Goal: Task Accomplishment & Management: Complete application form

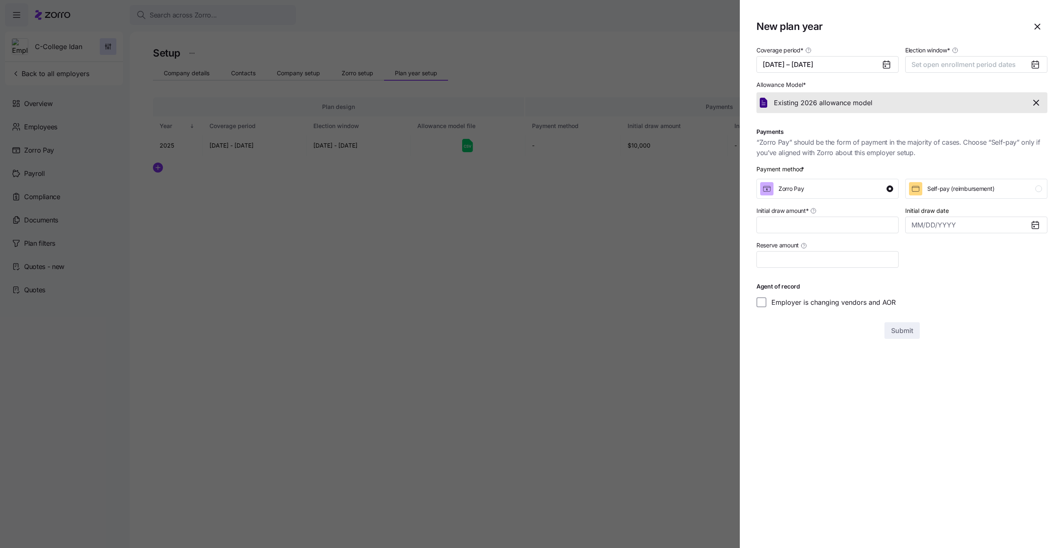
click at [925, 74] on div "Election window * Set open enrollment period dates" at bounding box center [976, 59] width 149 height 34
click at [848, 69] on button "01/01/2026 – 09/30/2026" at bounding box center [827, 64] width 142 height 17
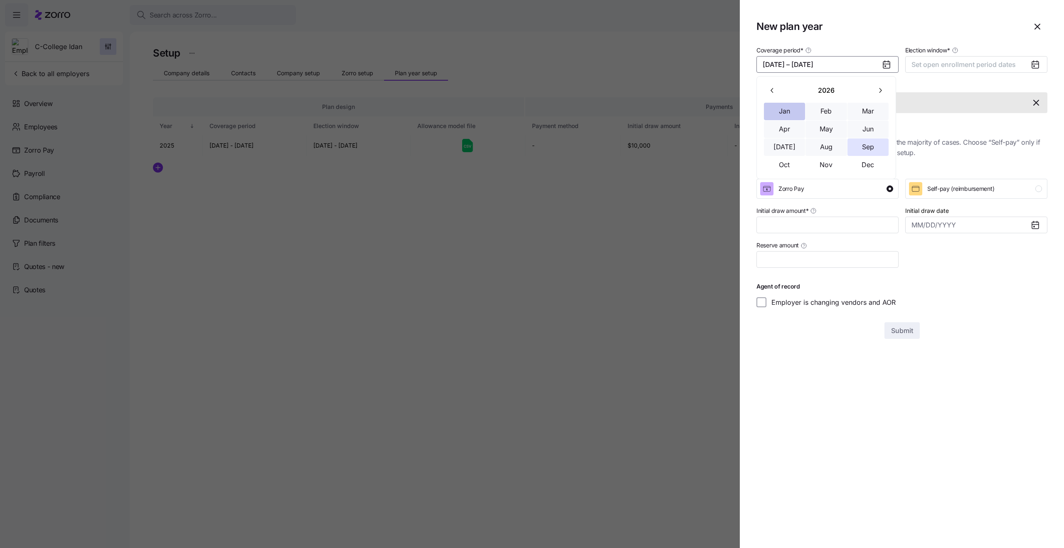
click at [777, 105] on button "Jan" at bounding box center [785, 111] width 42 height 17
click at [861, 166] on button "Dec" at bounding box center [868, 164] width 42 height 17
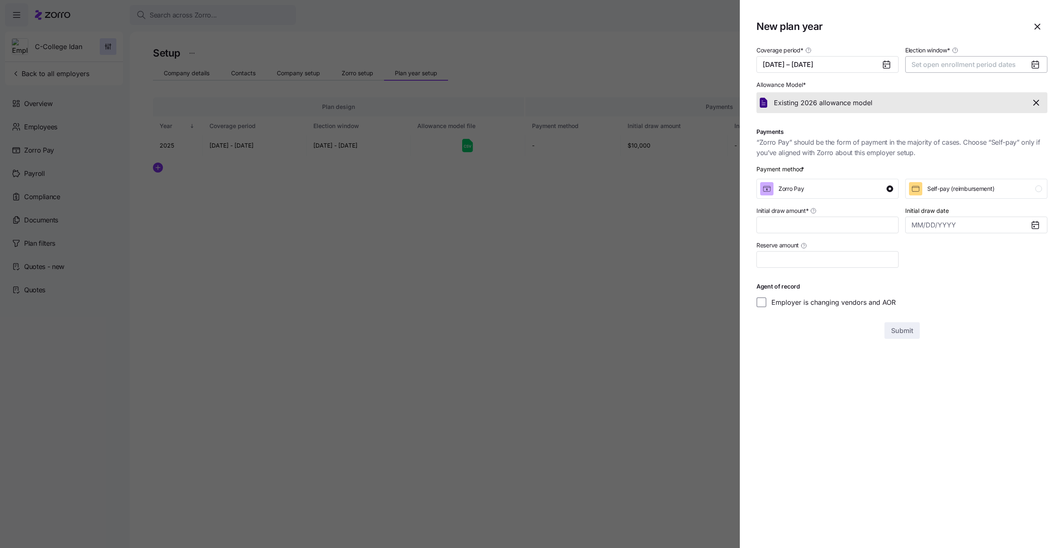
click at [924, 62] on span "Set open enrollment period dates" at bounding box center [963, 64] width 104 height 8
click at [1032, 93] on icon "button" at bounding box center [1029, 90] width 8 height 8
click at [1006, 128] on button "1" at bounding box center [1010, 124] width 17 height 17
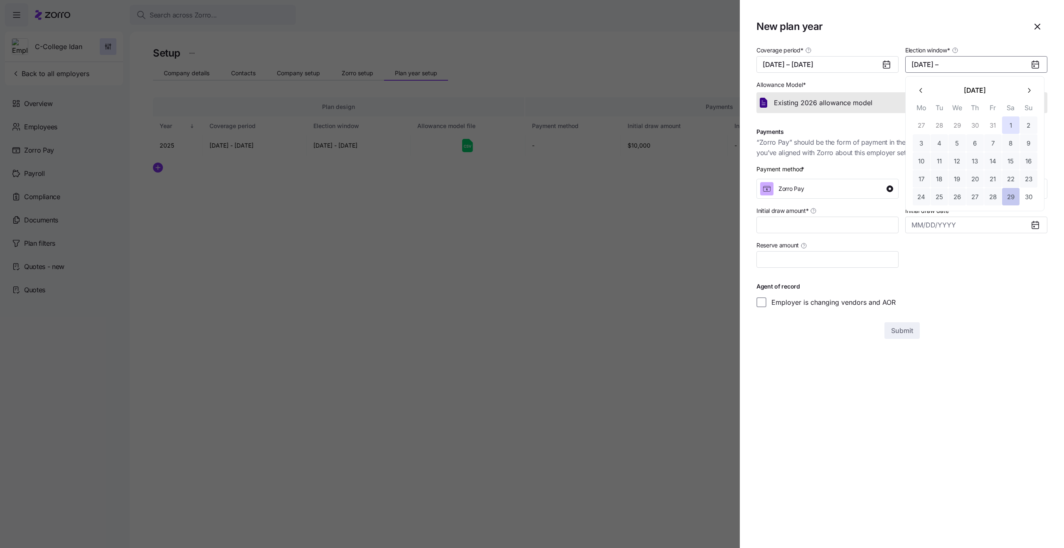
click at [1005, 191] on button "29" at bounding box center [1010, 196] width 17 height 17
click at [854, 225] on input "Initial draw amount *" at bounding box center [827, 224] width 142 height 17
type input "$10,000"
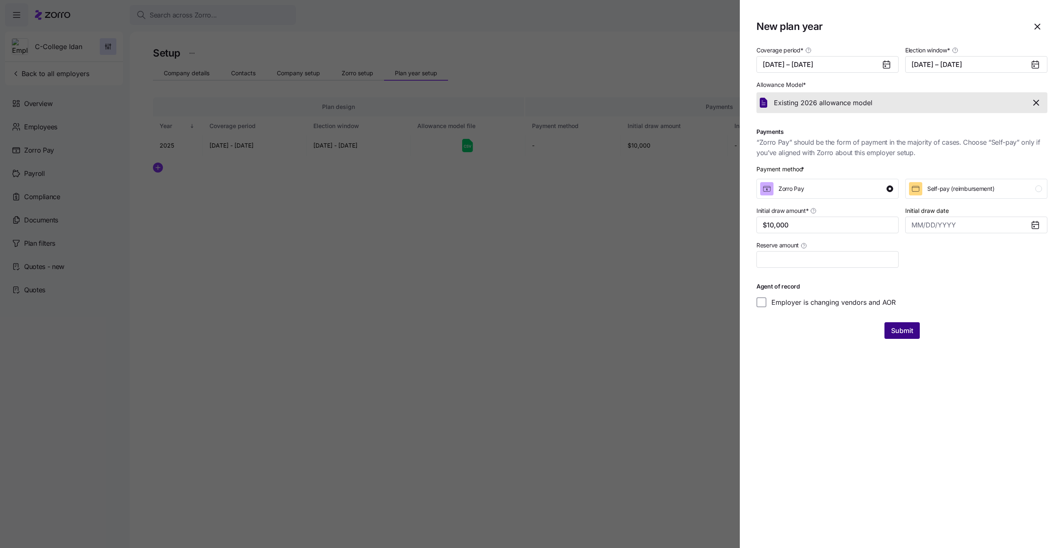
click at [897, 337] on button "Submit" at bounding box center [901, 330] width 35 height 17
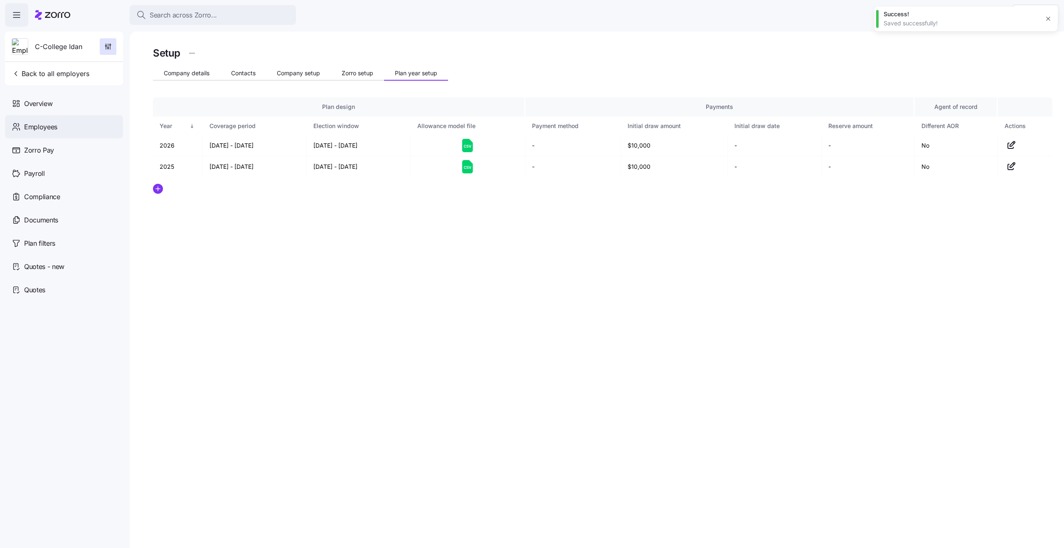
click at [66, 131] on div "Employees" at bounding box center [64, 126] width 118 height 23
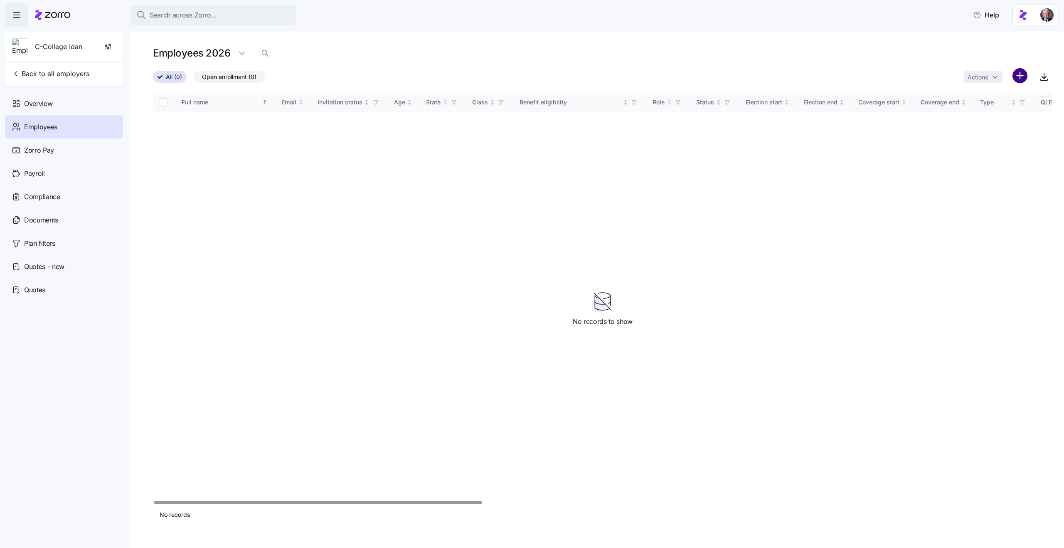
click at [1017, 78] on html "Search across Zorro... Help C-College Idan Back to all employers Overview Emplo…" at bounding box center [532, 271] width 1064 height 543
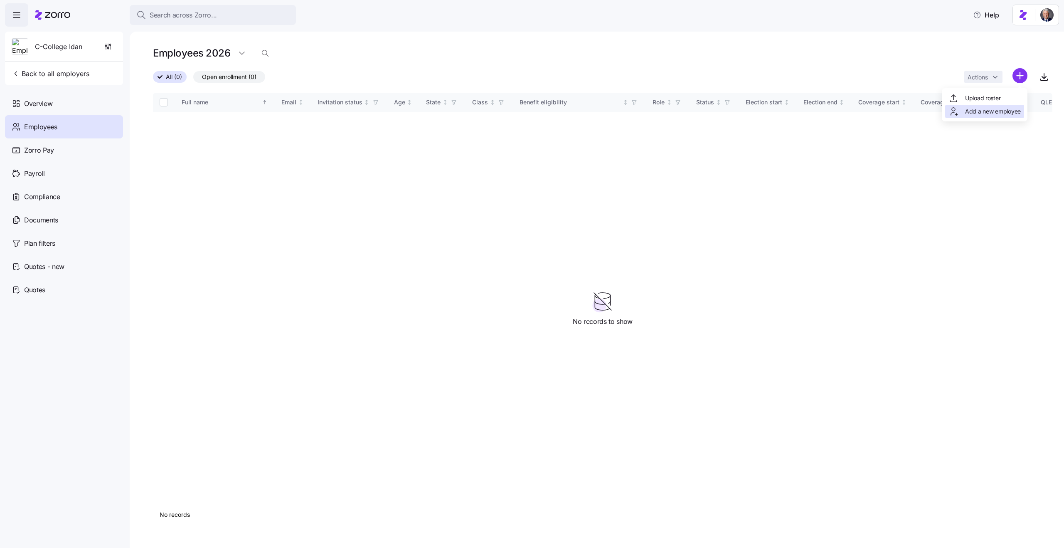
click at [973, 113] on span "Add a new employee" at bounding box center [993, 111] width 56 height 8
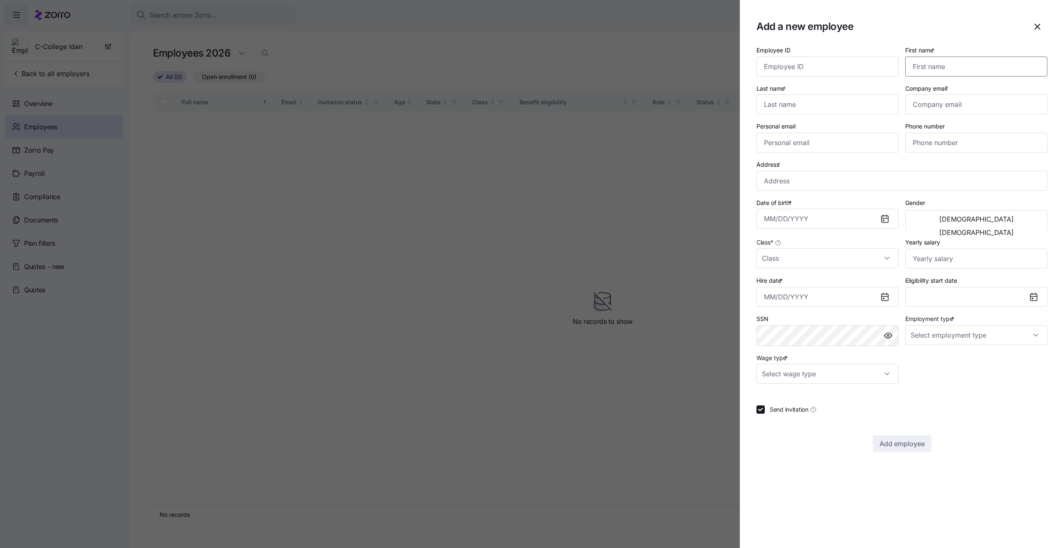
click at [919, 70] on input "First name *" at bounding box center [976, 67] width 142 height 20
type input "No"
click at [848, 96] on input "Last name *" at bounding box center [827, 104] width 142 height 20
type input "Test"
click at [961, 106] on input "Company email *" at bounding box center [976, 104] width 142 height 20
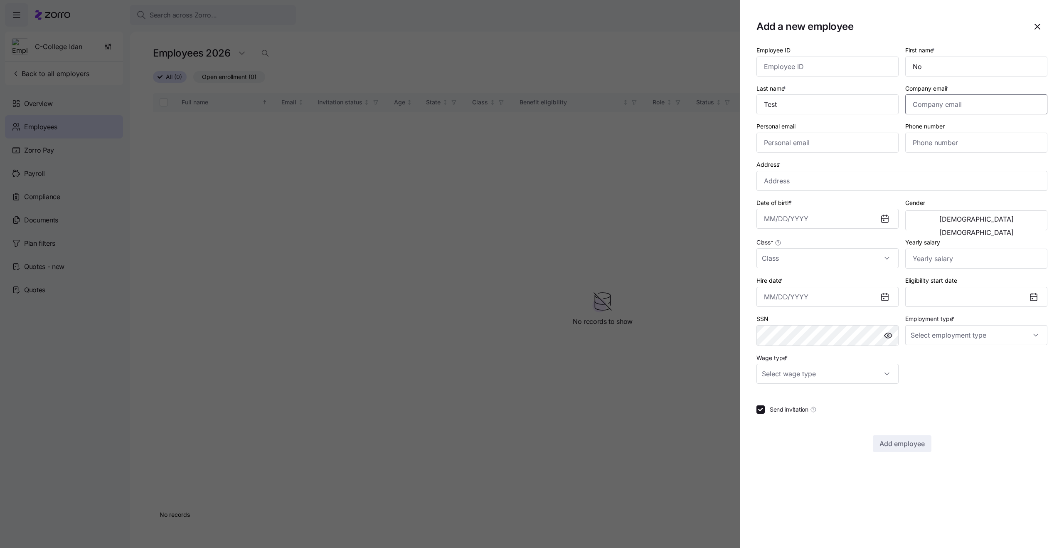
type input "bradley.h+testai@myzorro.co"
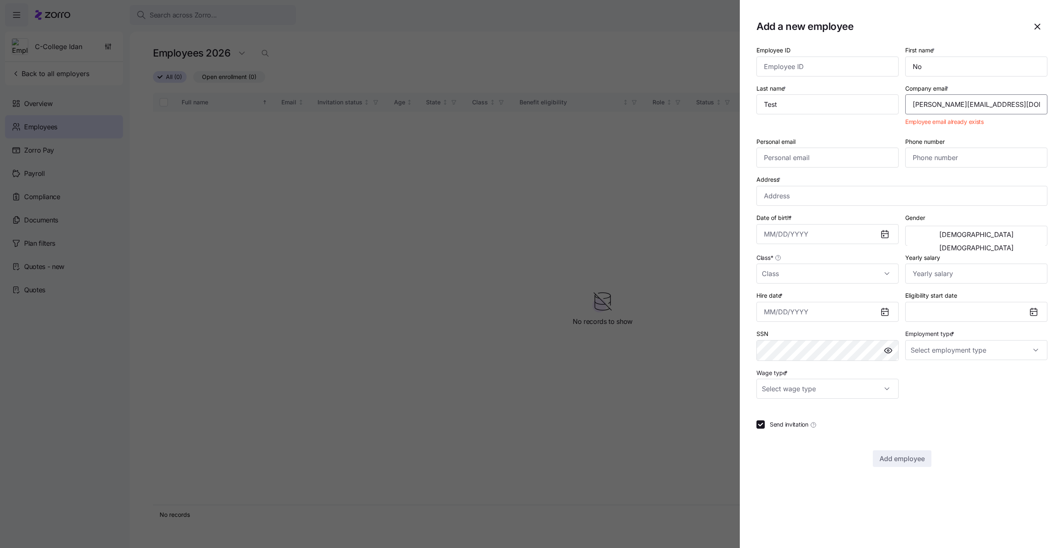
click at [990, 111] on input "bradley.h+testai@myzorro.co" at bounding box center [976, 104] width 142 height 20
click at [985, 109] on input "Company email *" at bounding box center [976, 104] width 142 height 20
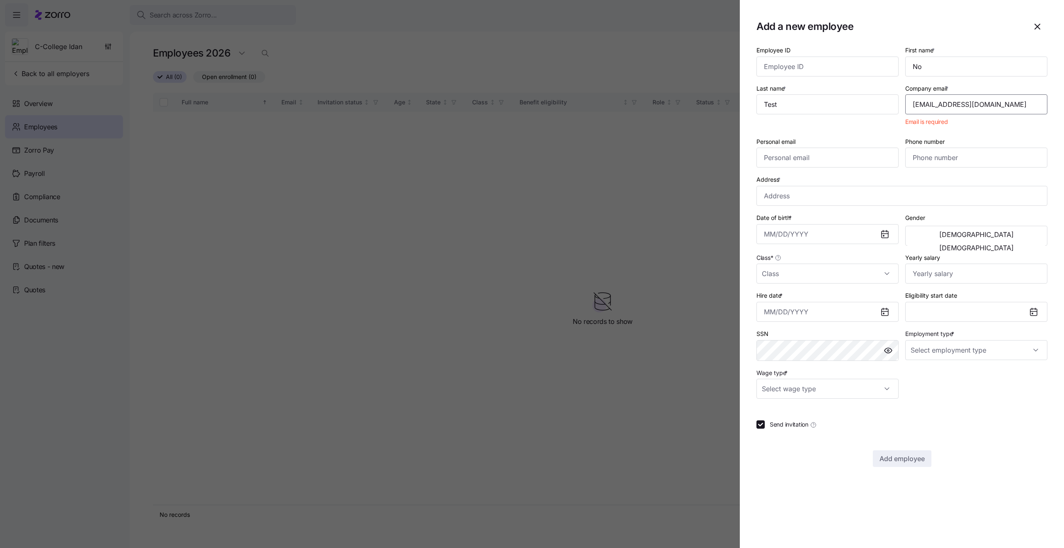
click at [914, 102] on input "arr@myzorro.co" at bounding box center [976, 104] width 142 height 20
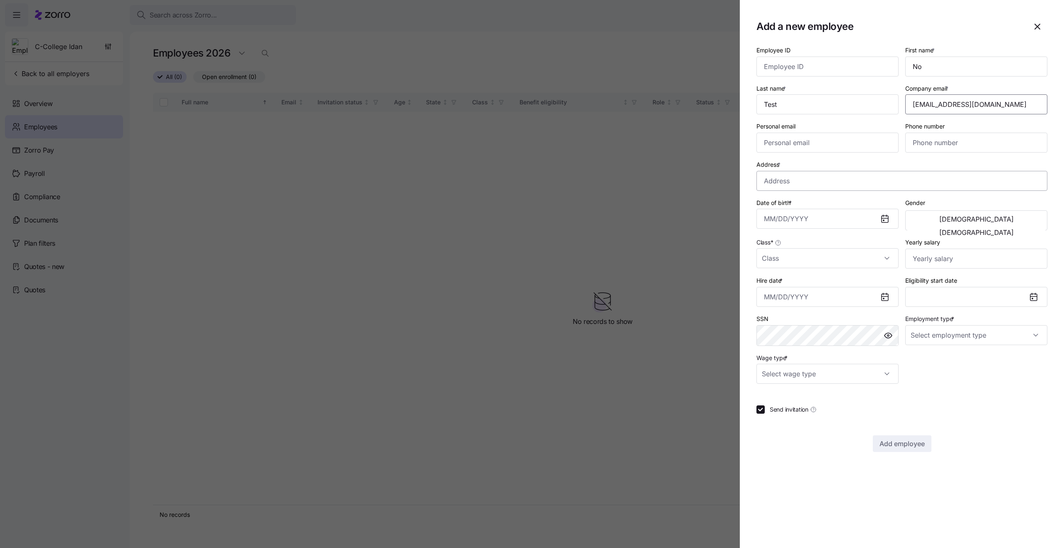
type input "sdfdsarr@myzorro.co"
click at [827, 180] on input "Address *" at bounding box center [901, 181] width 291 height 20
type input "34 St - Herald Sq, New York, NY 10001, USA"
click at [841, 215] on input "Date of birth *" at bounding box center [827, 219] width 142 height 20
click at [832, 259] on div "1990 – 1999 1990 1991 1992 1993 1994 1995 1996 1997 1998 1999" at bounding box center [834, 289] width 143 height 105
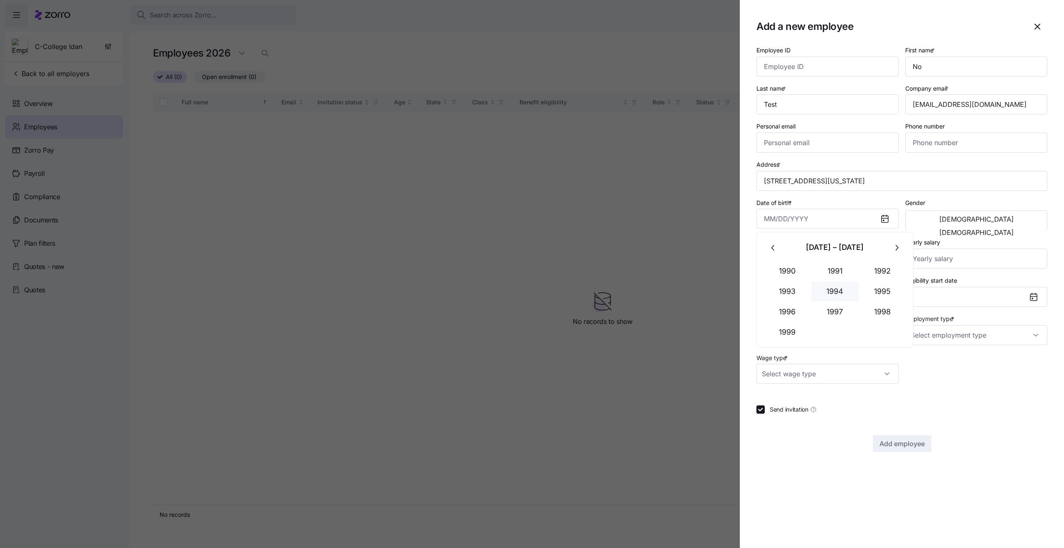
click at [837, 284] on button "1994" at bounding box center [834, 291] width 47 height 20
click at [835, 285] on button "May" at bounding box center [834, 291] width 47 height 20
click at [831, 328] on button "12" at bounding box center [835, 328] width 20 height 20
type input "May 12, 1994"
click at [786, 256] on input "Class *" at bounding box center [827, 258] width 142 height 20
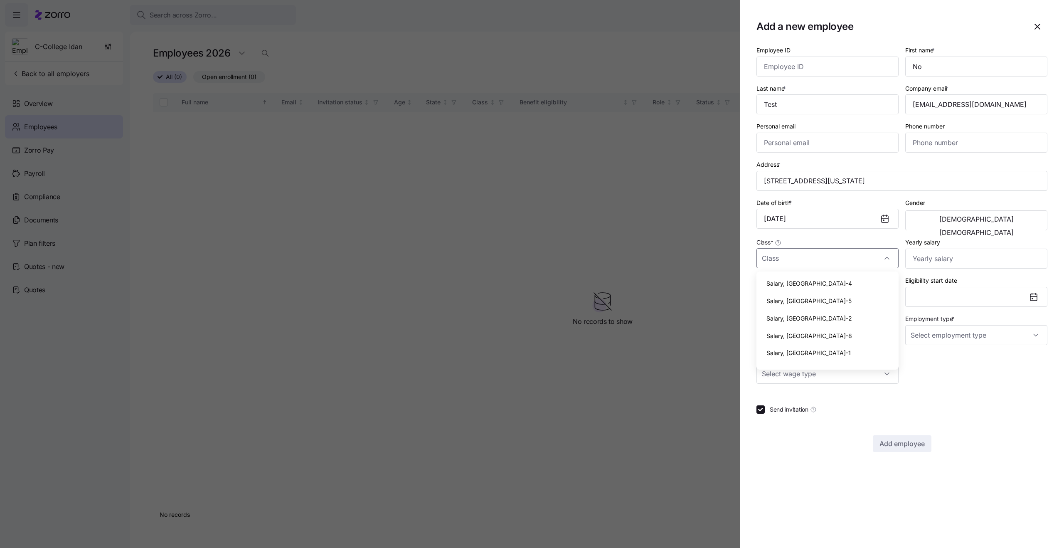
click at [804, 323] on div "Salary, WA-2" at bounding box center [826, 318] width 135 height 17
type input "Salary, WA-2"
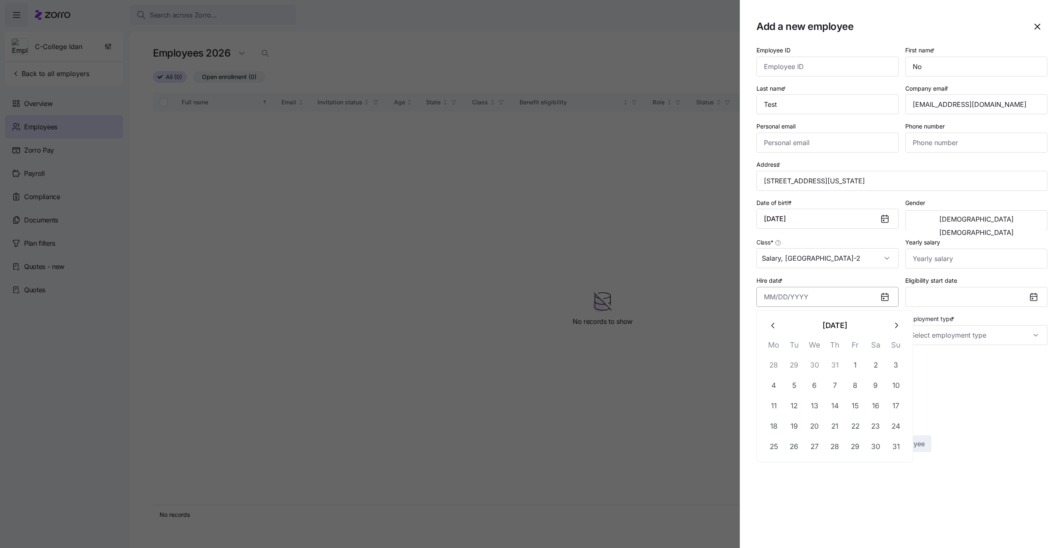
click at [831, 298] on input "Hire date *" at bounding box center [827, 297] width 142 height 20
click at [835, 392] on button "7" at bounding box center [835, 385] width 20 height 20
type input "August 7, 2025"
click at [951, 401] on div "Employee ID First name * No Last name * Test Company email * sdfdsarr@myzorro.c…" at bounding box center [901, 248] width 291 height 407
click at [900, 360] on div "Wage type *" at bounding box center [827, 368] width 149 height 38
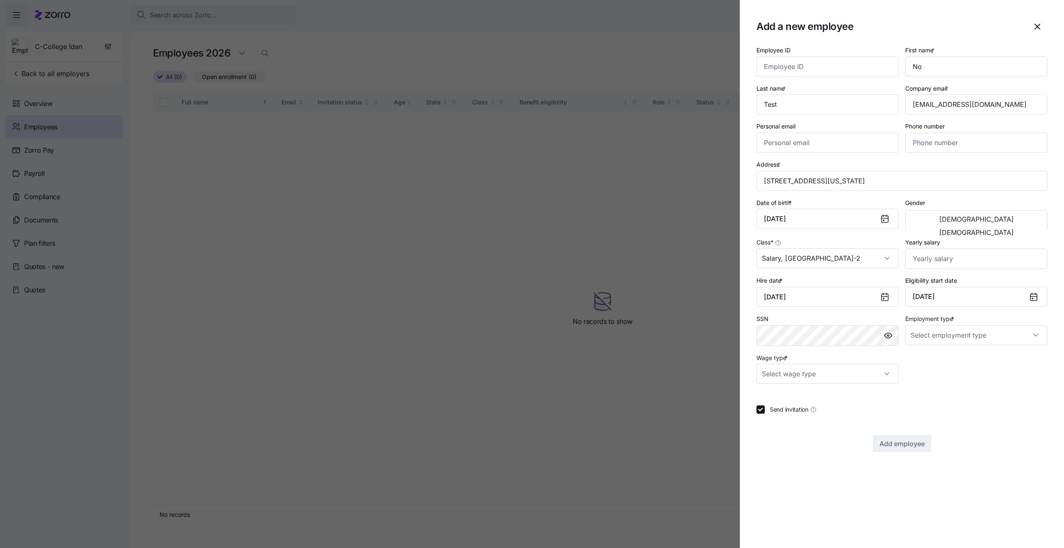
click at [964, 384] on div "Employee ID First name * No Last name * Test Company email * sdfdsarr@myzorro.c…" at bounding box center [901, 248] width 291 height 407
click at [961, 389] on div "Employee ID First name * No Last name * Test Company email * sdfdsarr@myzorro.c…" at bounding box center [901, 248] width 291 height 407
click at [991, 391] on div at bounding box center [901, 394] width 291 height 8
click at [1013, 404] on div "Employee ID First name * No Last name * Test Company email * sdfdsarr@myzorro.c…" at bounding box center [901, 248] width 291 height 407
click at [922, 334] on input "Employment type *" at bounding box center [976, 335] width 142 height 20
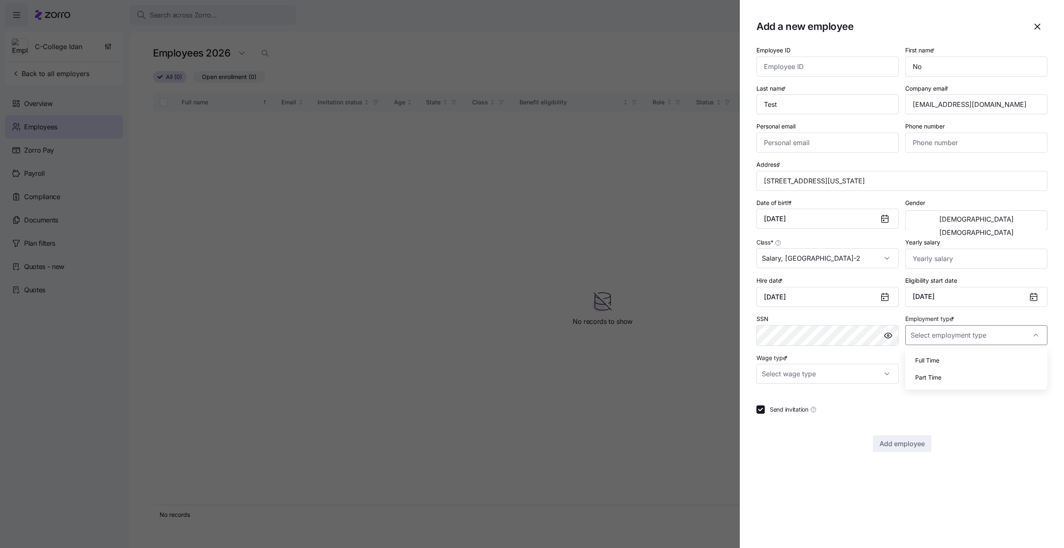
click at [942, 416] on div "Employee ID First name * No Last name * Test Company email * sdfdsarr@myzorro.c…" at bounding box center [901, 248] width 291 height 407
click at [960, 385] on div "Employee ID First name * No Last name * Test Company email * sdfdsarr@myzorro.c…" at bounding box center [901, 221] width 297 height 359
click at [1036, 26] on icon "button" at bounding box center [1036, 26] width 5 height 5
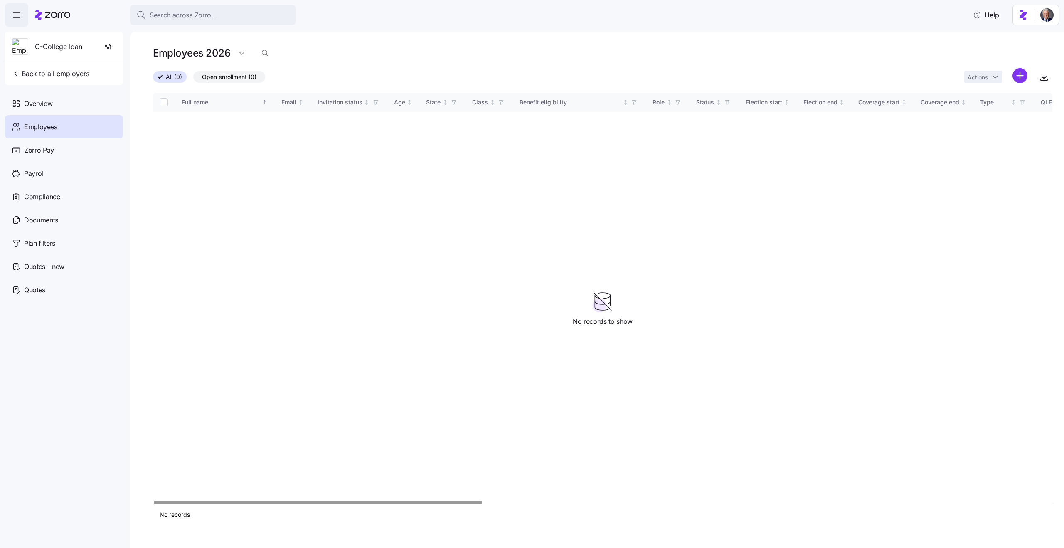
click at [1031, 74] on div "Actions" at bounding box center [1008, 77] width 88 height 18
click at [1022, 74] on html "Search across Zorro... Help C-College Idan Back to all employers Overview Emplo…" at bounding box center [532, 271] width 1064 height 543
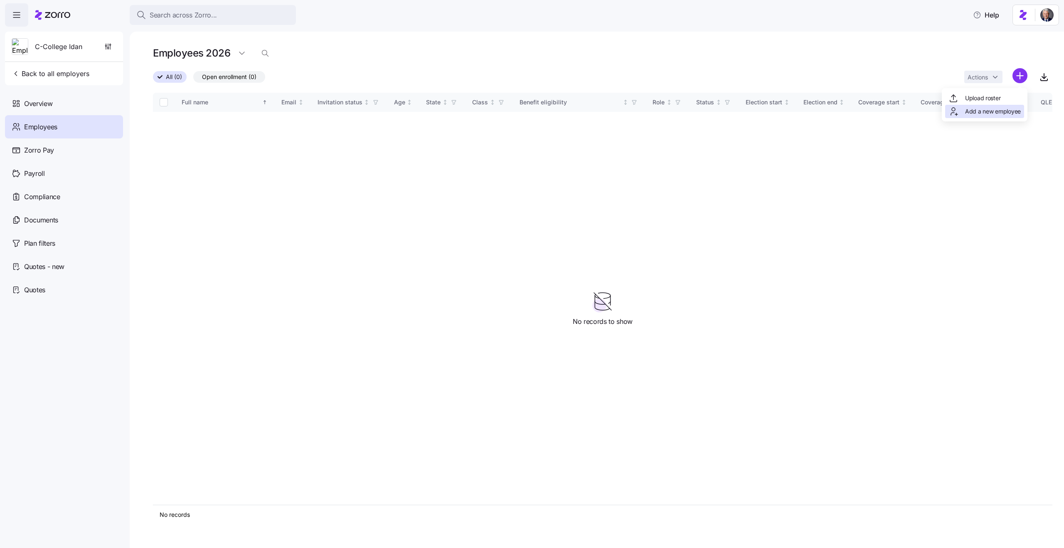
click at [988, 107] on span "Add a new employee" at bounding box center [993, 111] width 56 height 8
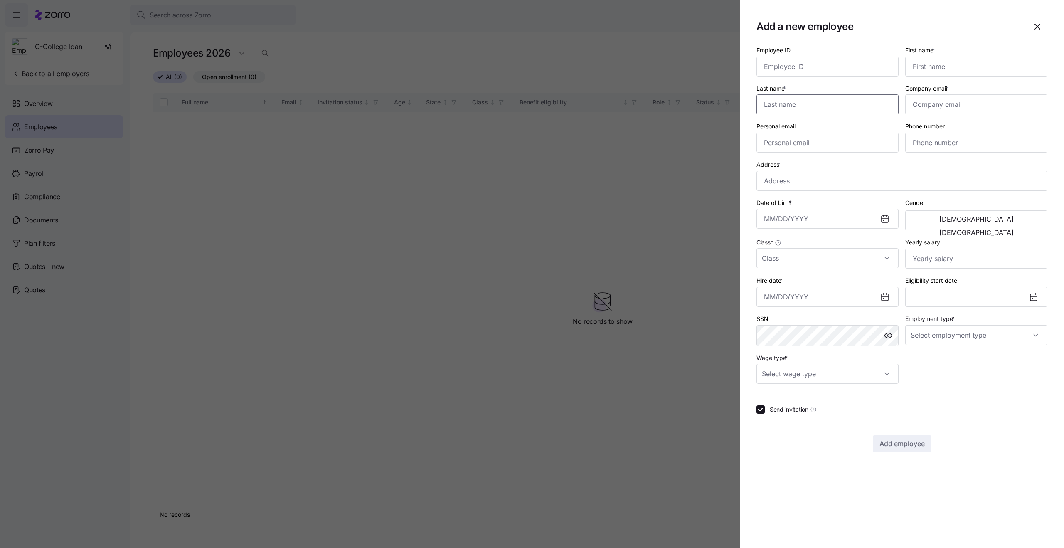
click at [803, 99] on input "Last name *" at bounding box center [827, 104] width 142 height 20
type input "Test"
click at [943, 108] on input "Company email *" at bounding box center [976, 104] width 142 height 20
click at [913, 106] on input "arr@myzorro.co" at bounding box center [976, 104] width 142 height 20
type input "fgdfgdfarr@myzorro.co"
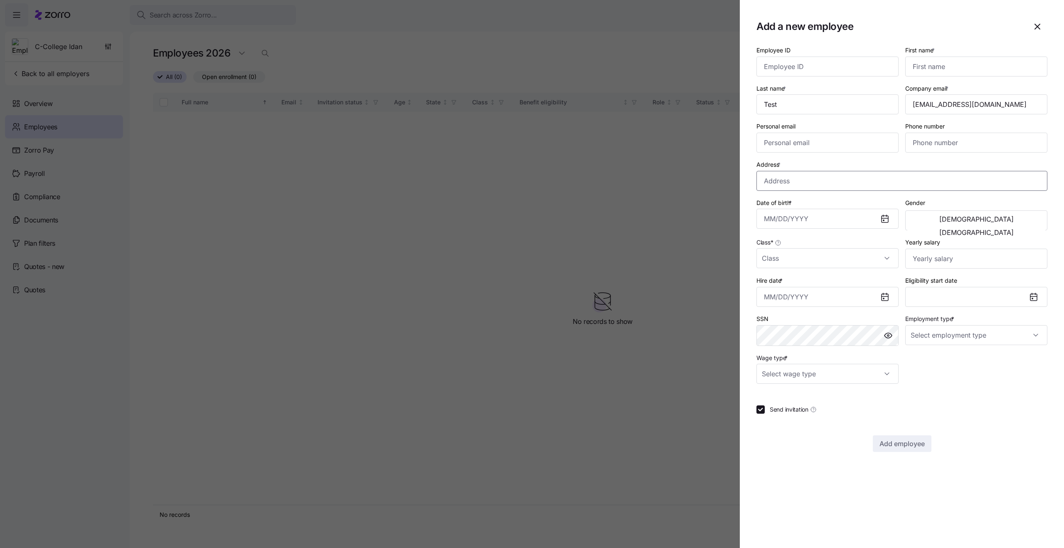
click at [807, 186] on input "Address *" at bounding box center [901, 181] width 291 height 20
type input "45 Francis St, Boston, MA 02115, USA"
click at [796, 216] on input "Date of birth *" at bounding box center [827, 219] width 142 height 20
click at [777, 266] on button "1990" at bounding box center [787, 271] width 47 height 20
click at [780, 271] on button "Jan" at bounding box center [787, 271] width 47 height 20
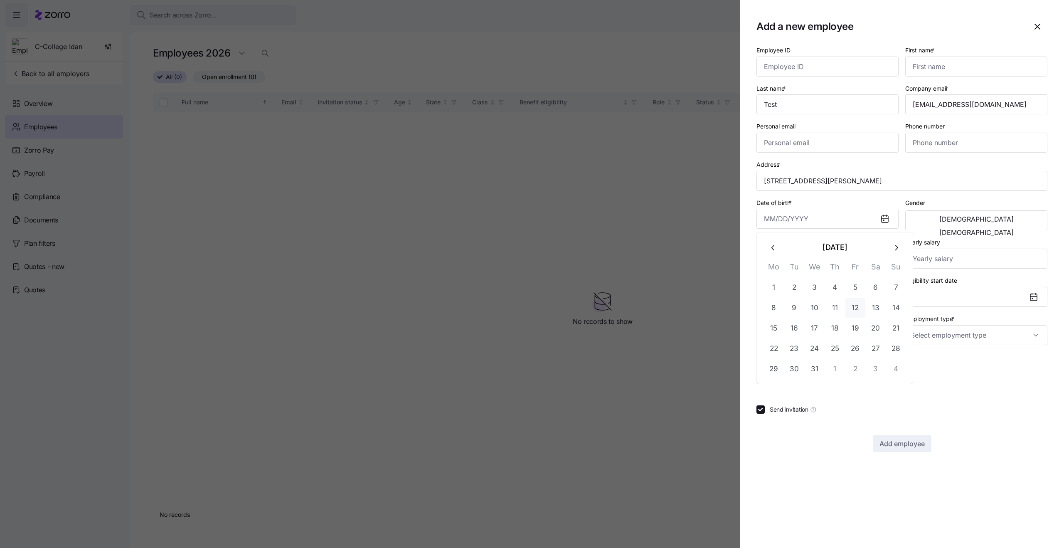
click at [852, 300] on button "12" at bounding box center [855, 307] width 20 height 20
type input "January 12, 1990"
click at [784, 261] on input "Class *" at bounding box center [827, 258] width 142 height 20
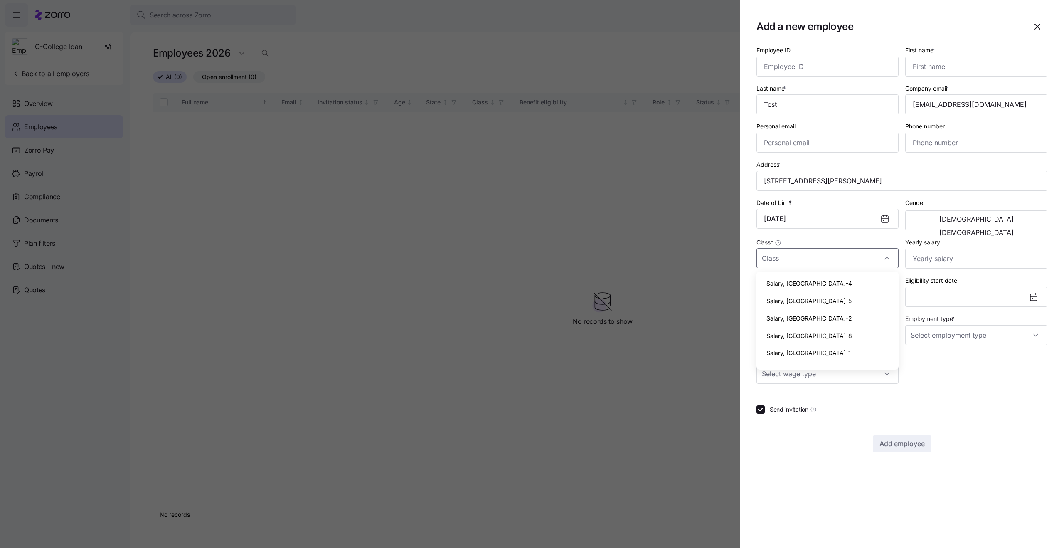
click at [816, 324] on div "Salary, WA-2" at bounding box center [826, 318] width 135 height 17
type input "Salary, WA-2"
click at [804, 294] on input "Hire date *" at bounding box center [827, 297] width 142 height 20
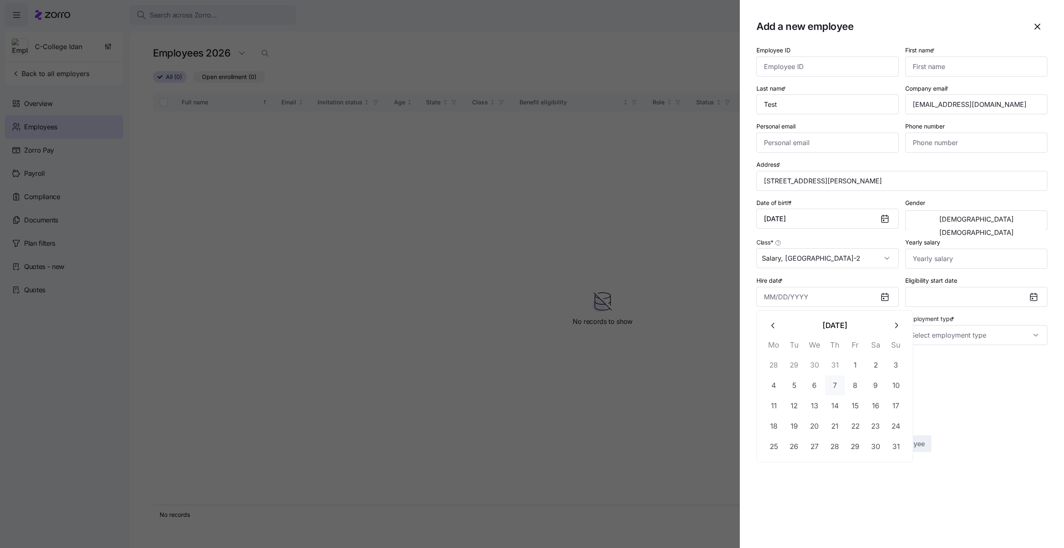
click at [828, 387] on button "7" at bounding box center [835, 385] width 20 height 20
type input "August 7, 2025"
click at [921, 332] on input "Employment type *" at bounding box center [976, 335] width 142 height 20
click at [951, 364] on div "Full Time" at bounding box center [975, 359] width 135 height 17
type input "Full Time"
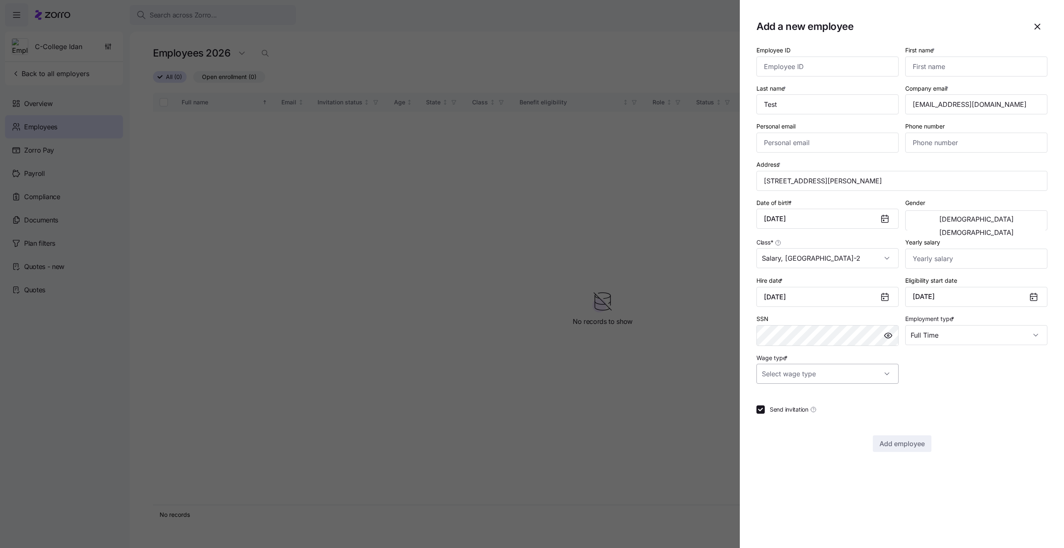
click at [796, 377] on input "Wage type *" at bounding box center [827, 374] width 142 height 20
click at [801, 403] on div "Salary" at bounding box center [826, 398] width 135 height 17
type input "Salary"
click at [941, 396] on div at bounding box center [901, 394] width 291 height 8
click at [938, 64] on input "First name *" at bounding box center [976, 67] width 142 height 20
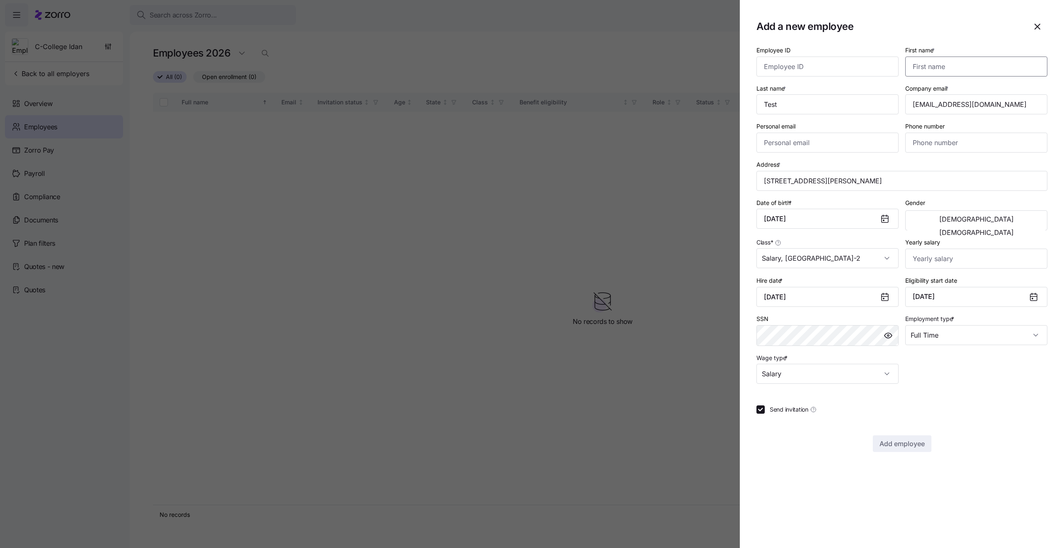
type input "Bradley"
click at [938, 390] on div at bounding box center [901, 394] width 291 height 8
click at [940, 374] on div "Employee ID First name * Bradley Last name * Test Company email * fgdfgdfarr@my…" at bounding box center [901, 214] width 297 height 345
click at [891, 445] on span "Add employee" at bounding box center [901, 443] width 45 height 10
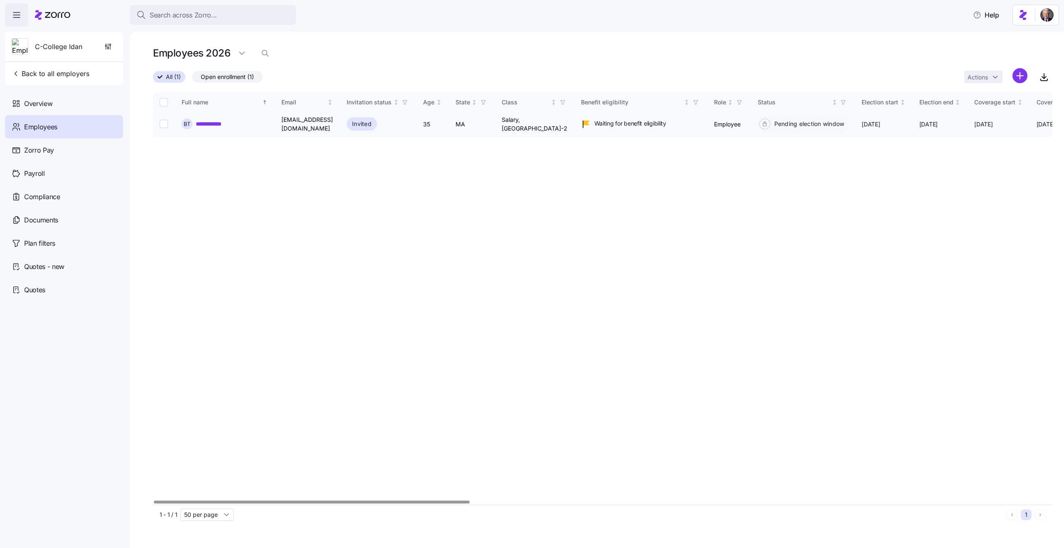
click at [209, 123] on link "**********" at bounding box center [213, 124] width 34 height 8
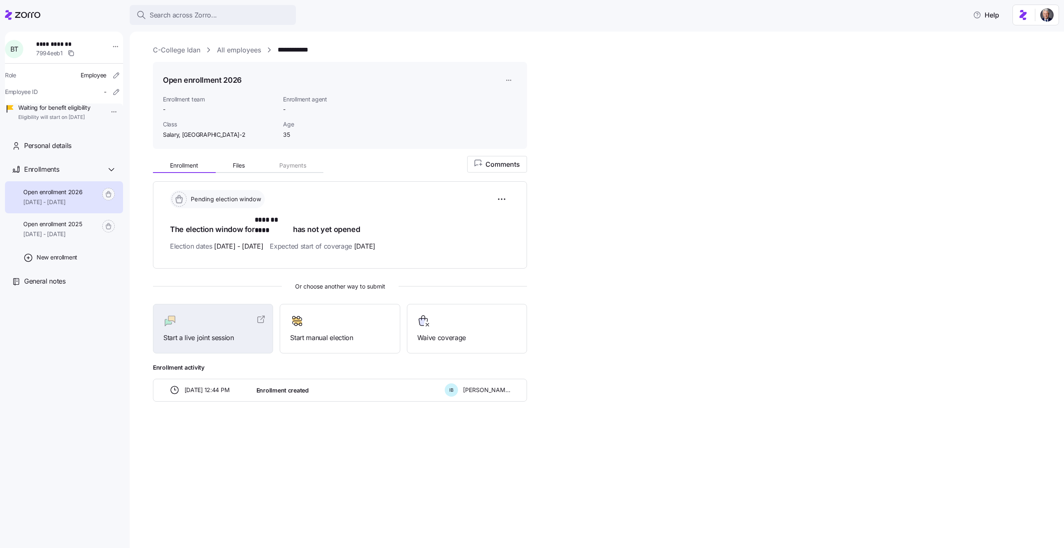
click at [286, 133] on span "35" at bounding box center [325, 134] width 84 height 8
click at [331, 142] on div "Open enrollment 2026 Enrollment team - Enrollment agent - Class Salary, WA-2 Ag…" at bounding box center [340, 105] width 374 height 87
click at [499, 200] on html "**********" at bounding box center [532, 271] width 1064 height 543
click at [536, 202] on html "**********" at bounding box center [532, 271] width 1064 height 543
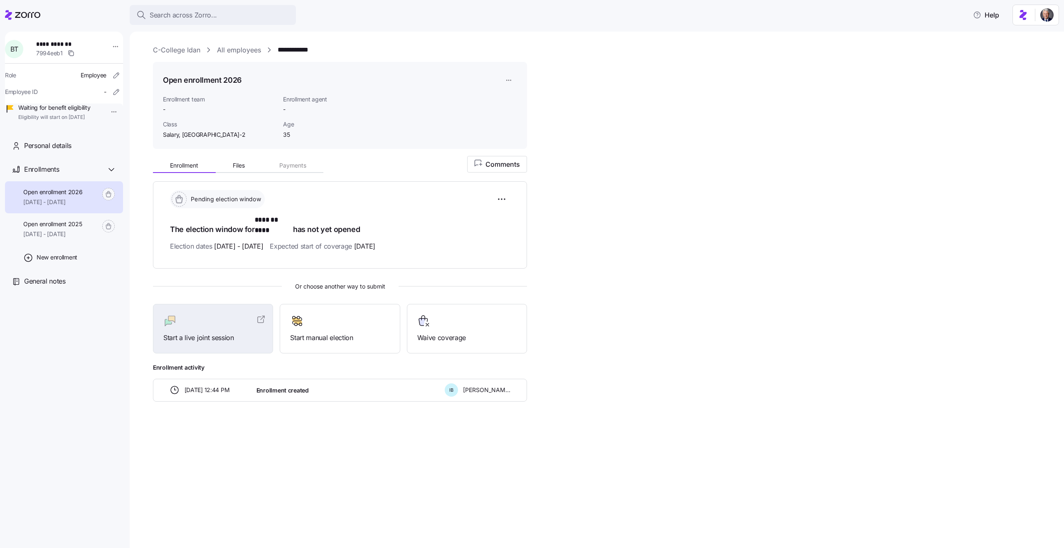
click at [592, 205] on div "Enrollment Files Payments Comments Pending election window The election window …" at bounding box center [602, 278] width 899 height 246
click at [202, 216] on h1 "The election window for ******* **** has not yet opened" at bounding box center [340, 225] width 340 height 20
click at [241, 241] on span "11/01/2025 - 11/29/2025" at bounding box center [238, 246] width 49 height 10
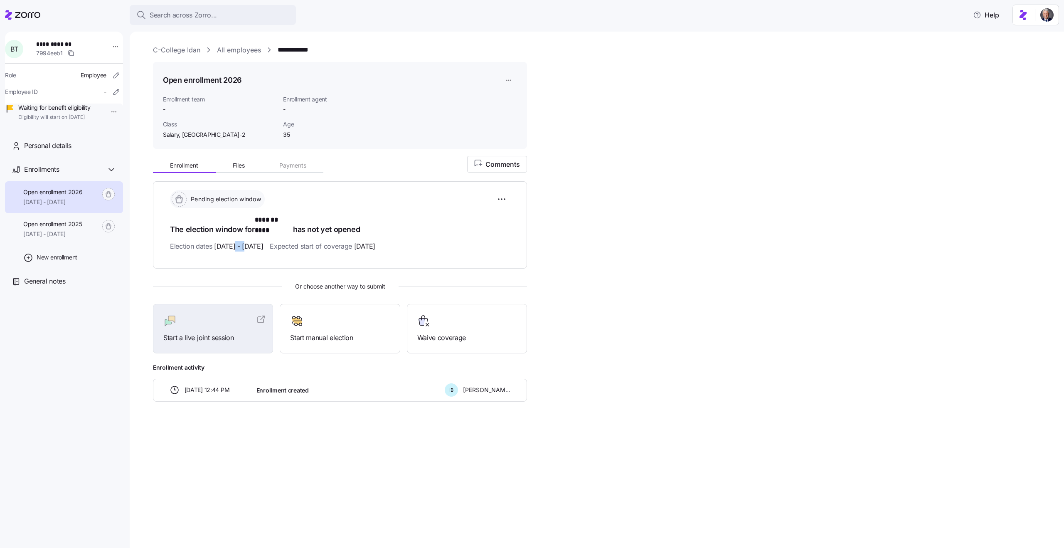
click at [241, 241] on span "11/01/2025 - 11/29/2025" at bounding box center [238, 246] width 49 height 10
click at [322, 241] on span "Expected start of coverage 01/01/2026" at bounding box center [322, 246] width 105 height 10
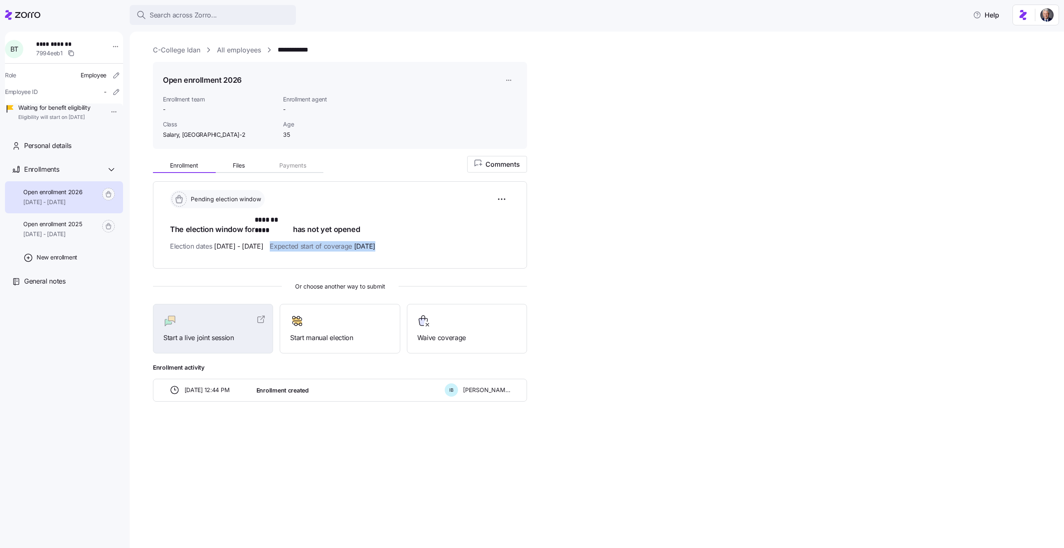
click at [374, 241] on span "Expected start of coverage 01/01/2026" at bounding box center [322, 246] width 105 height 10
click at [326, 332] on span "Start manual election" at bounding box center [339, 337] width 99 height 10
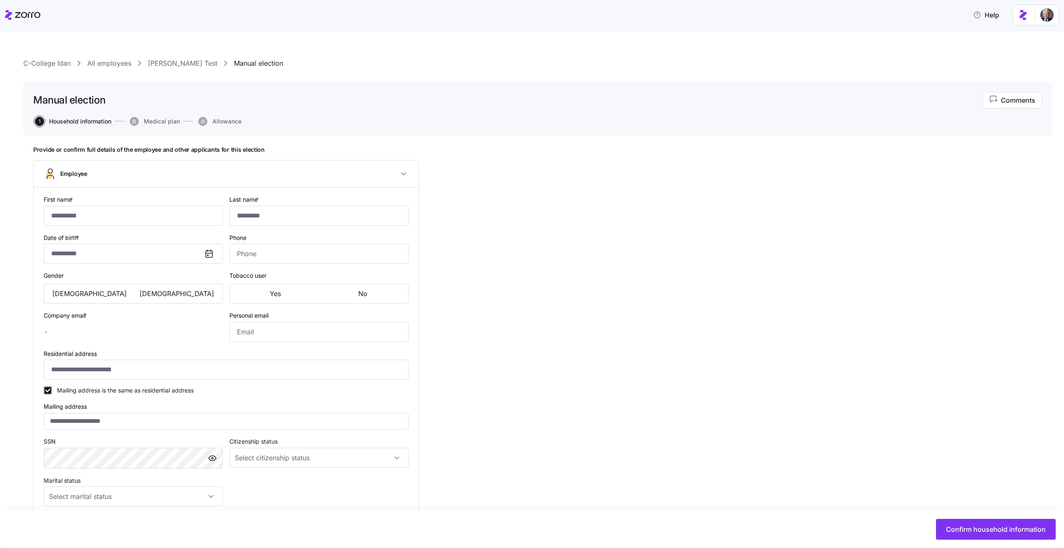
type input "*******"
type input "****"
type input "fgdfgdfarr@myzorro.co"
type input "**********"
checkbox input "true"
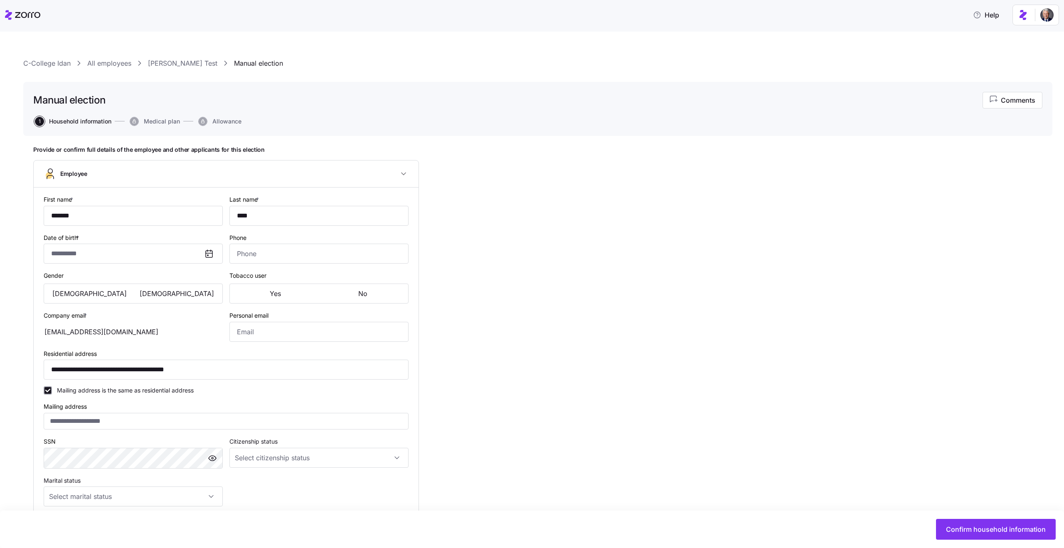
type input "**********"
type input "Salary, WA-2"
type input "Full time"
type input "Salary"
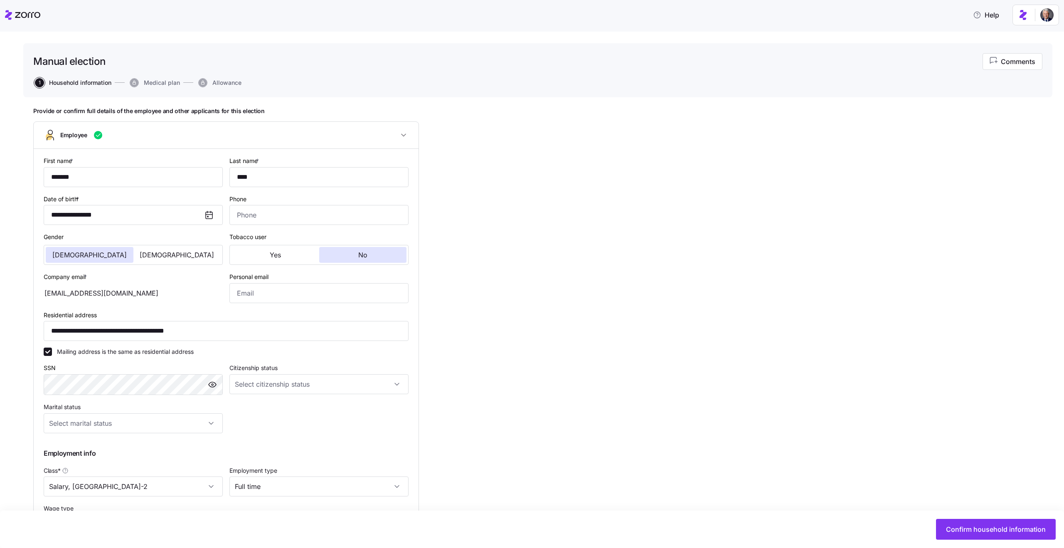
scroll to position [64, 0]
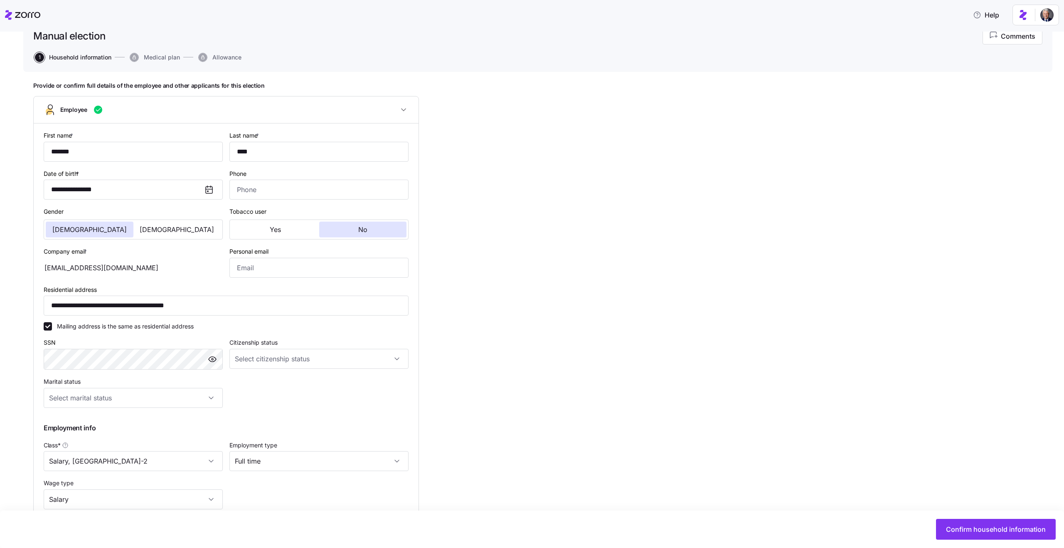
click at [568, 441] on div "**********" at bounding box center [537, 347] width 1009 height 530
click at [949, 530] on span "Confirm household information" at bounding box center [996, 529] width 100 height 10
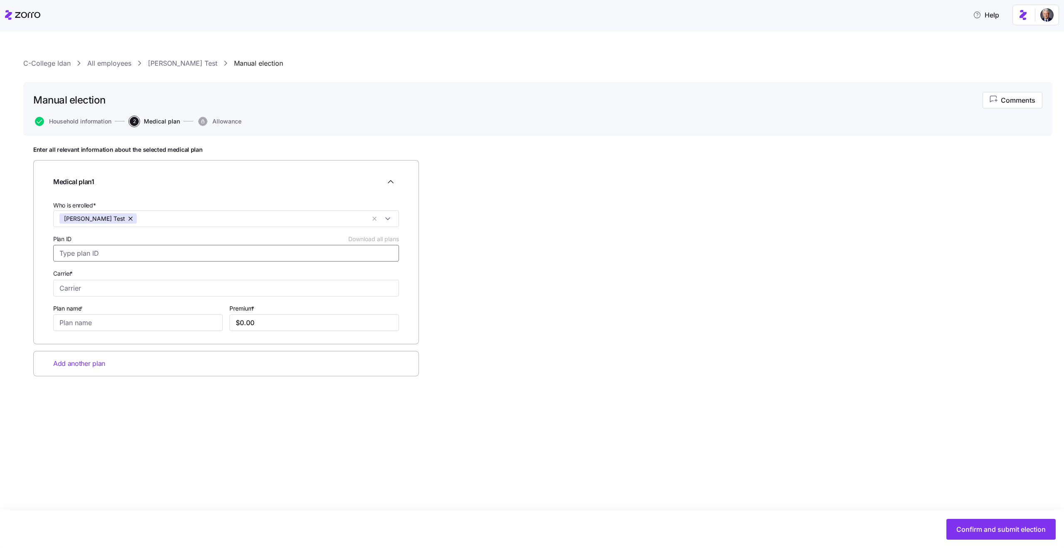
click at [209, 252] on input "Plan ID Download all plans" at bounding box center [226, 253] width 346 height 17
click at [90, 119] on span "Household information" at bounding box center [80, 121] width 62 height 6
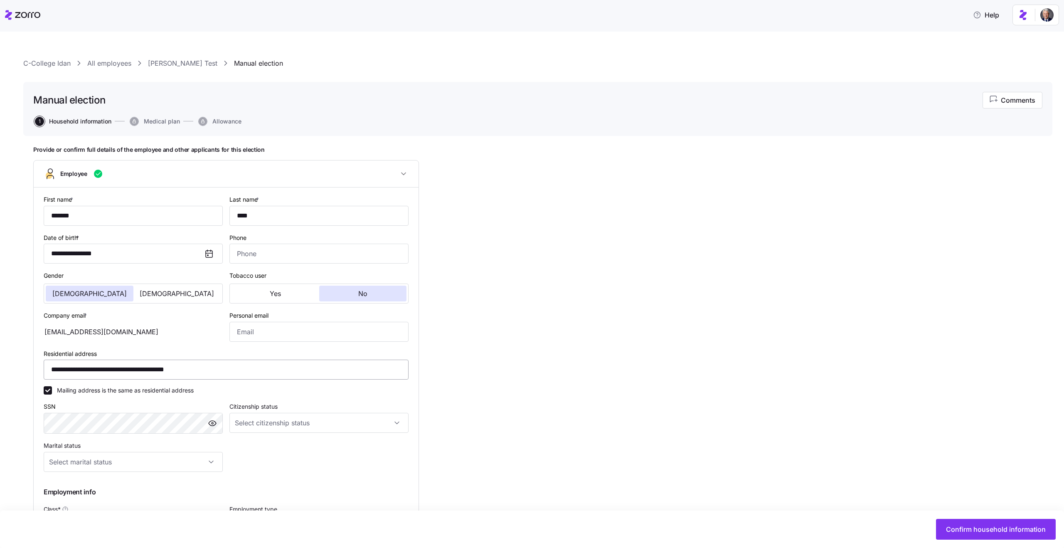
scroll to position [138, 0]
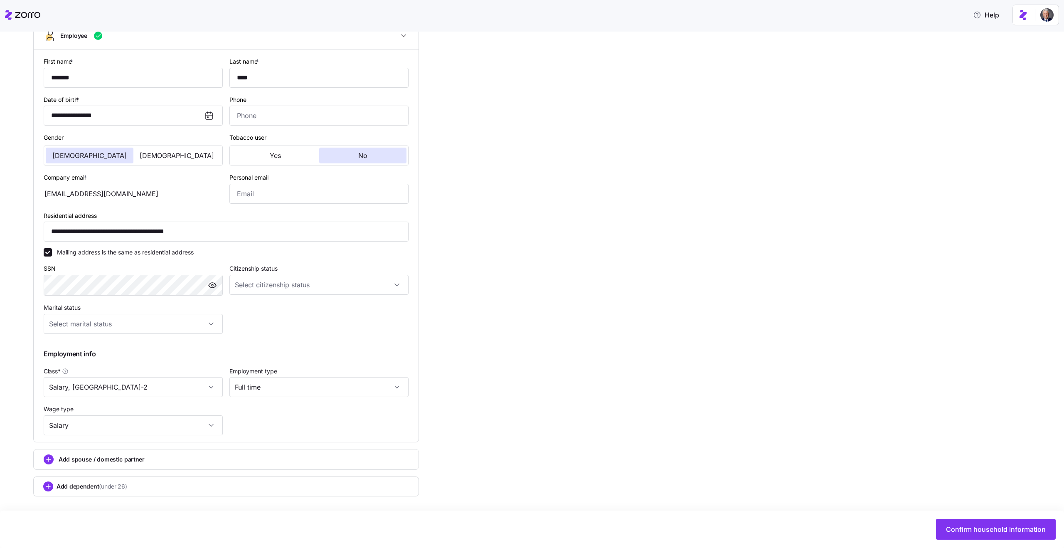
click at [101, 464] on div "Add spouse / domestic partner" at bounding box center [226, 459] width 365 height 10
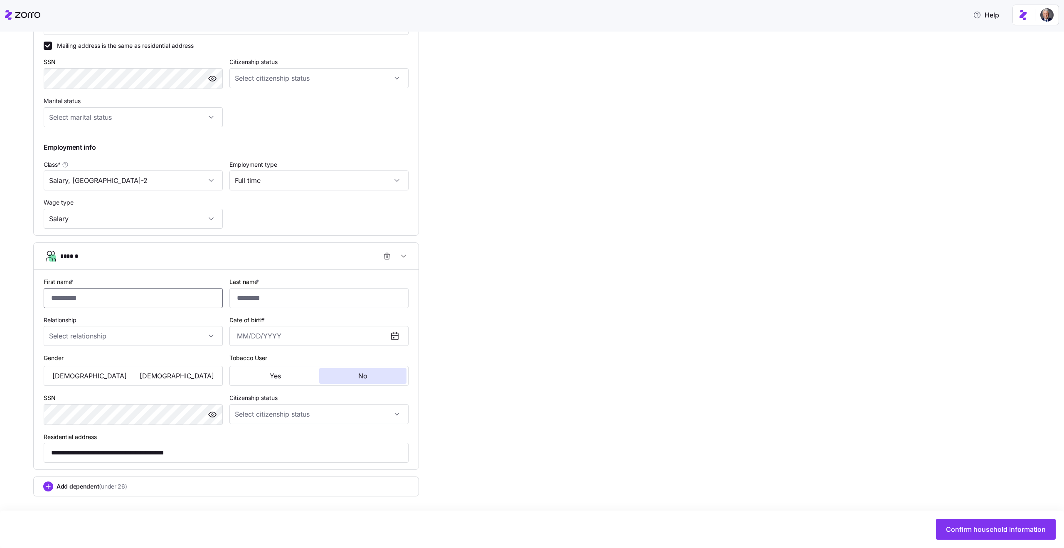
click at [119, 294] on input "First name *" at bounding box center [133, 298] width 179 height 20
type input "*****"
click at [277, 300] on input "Last name *" at bounding box center [318, 298] width 179 height 20
type input "*****"
click at [256, 329] on input "Date of birth *" at bounding box center [318, 336] width 179 height 20
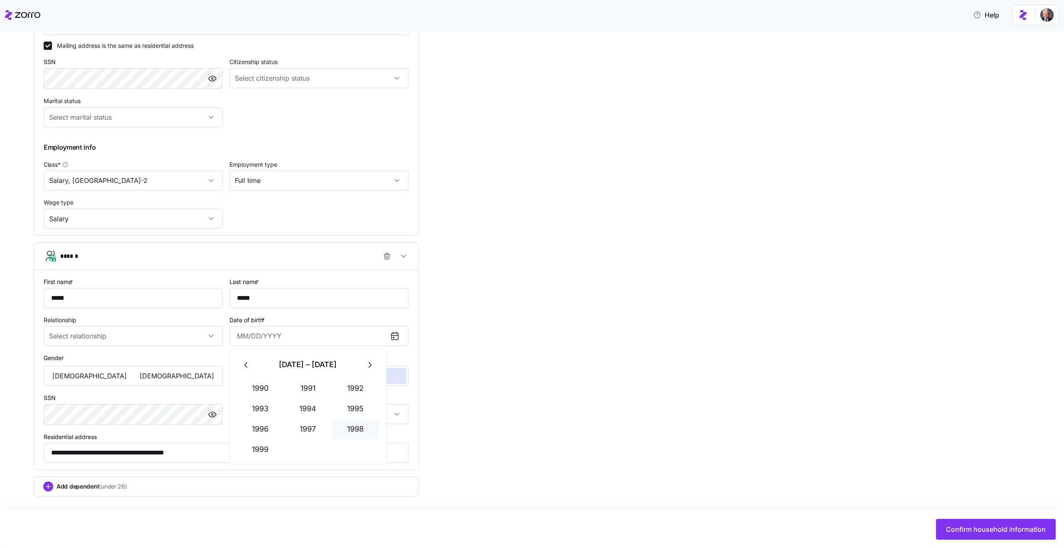
click at [357, 428] on button "1998" at bounding box center [355, 429] width 47 height 20
click at [367, 359] on button "button" at bounding box center [369, 364] width 20 height 20
click at [381, 368] on div "1999 Jan Feb Mar Apr May Jun Jul Aug Sep Oct Nov Dec" at bounding box center [307, 406] width 157 height 115
click at [373, 366] on button "button" at bounding box center [369, 364] width 20 height 20
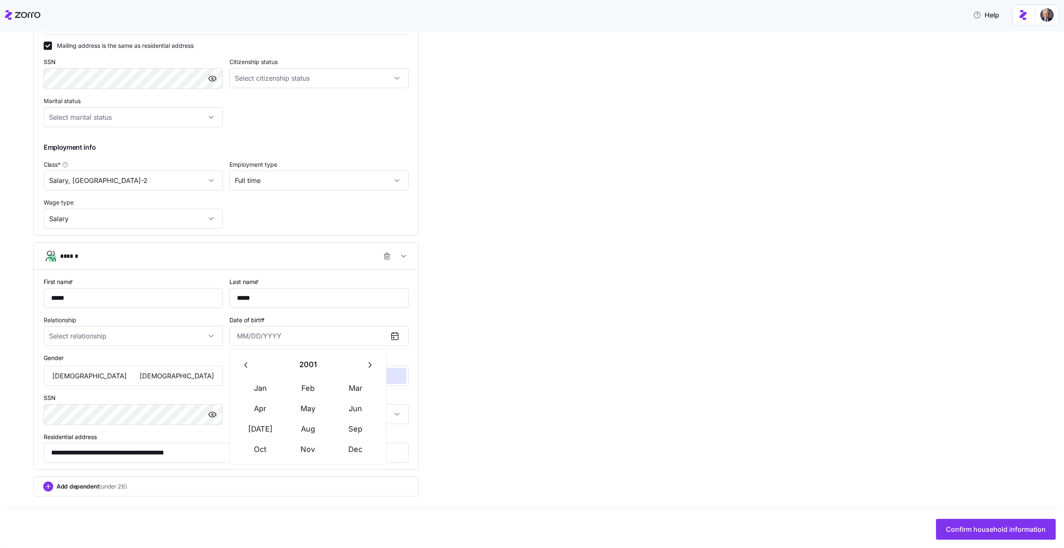
click at [373, 366] on button "button" at bounding box center [369, 364] width 20 height 20
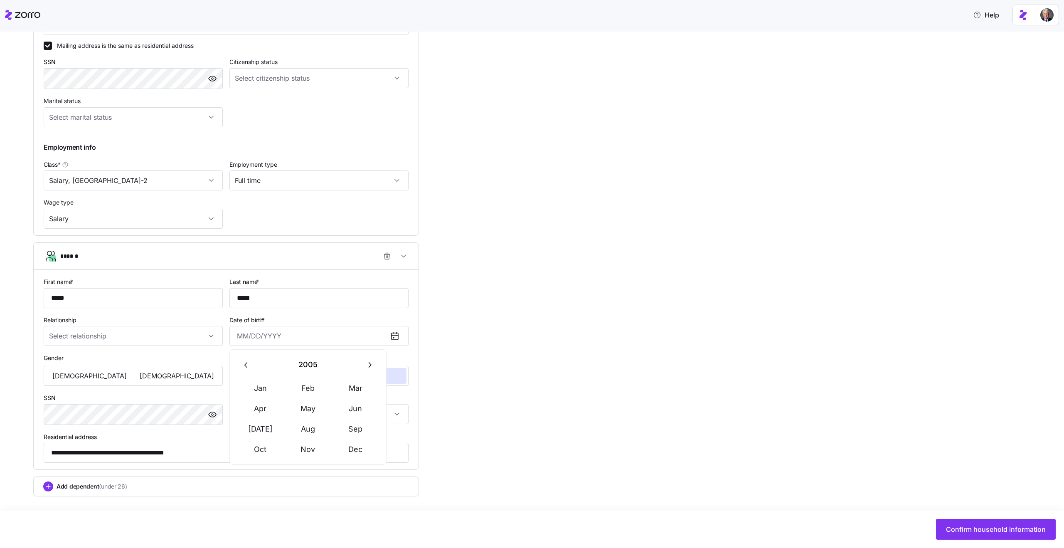
click at [373, 366] on button "button" at bounding box center [369, 364] width 20 height 20
click at [325, 414] on button "May" at bounding box center [307, 408] width 47 height 20
click at [310, 430] on button "10" at bounding box center [308, 425] width 20 height 20
type input "May 10, 2007"
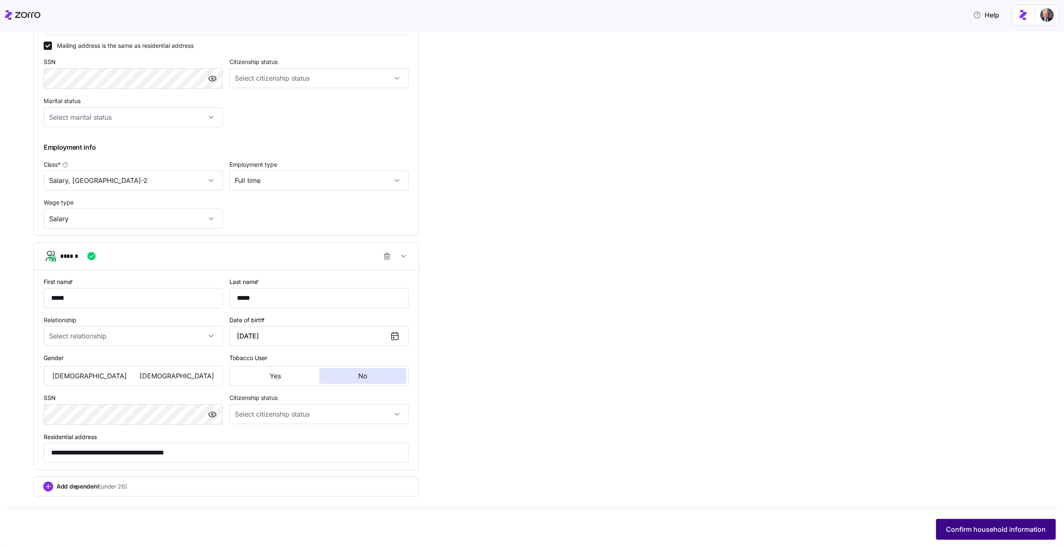
click at [952, 535] on button "Confirm household information" at bounding box center [996, 528] width 120 height 21
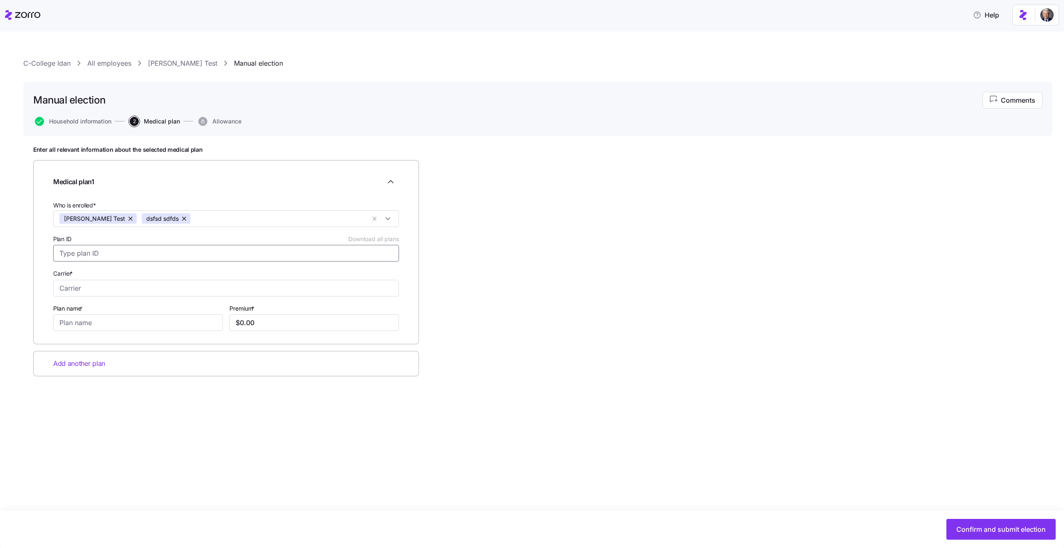
click at [113, 258] on input "Plan ID Download all plans" at bounding box center [226, 253] width 346 height 17
type input "sdfdsf"
click at [135, 289] on input "Carrier *" at bounding box center [226, 288] width 346 height 17
type input "sdfdsf"
click at [134, 316] on input "Plan name *" at bounding box center [138, 322] width 170 height 17
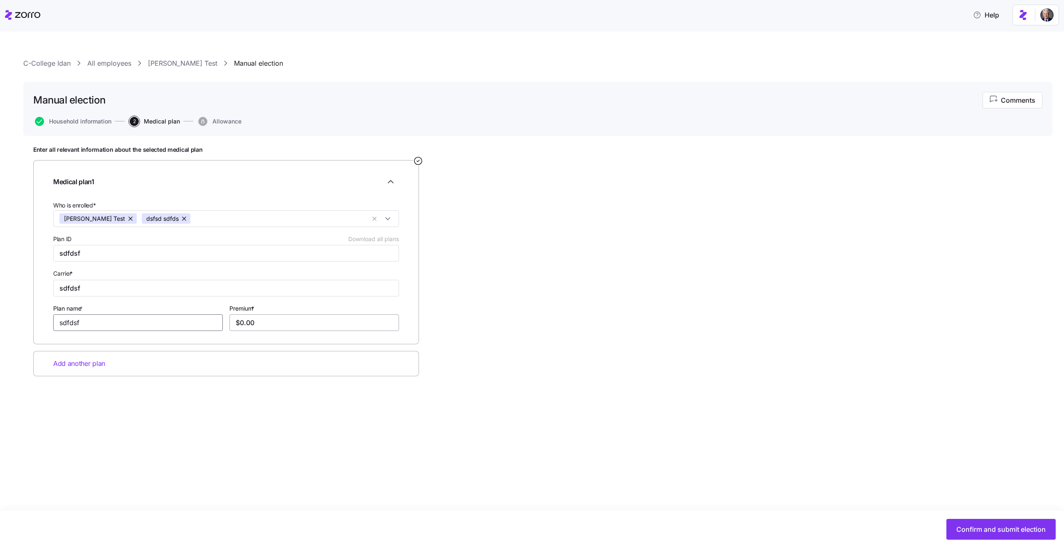
type input "sdfdsf"
click at [286, 326] on input "$0.00" at bounding box center [314, 322] width 170 height 17
click at [379, 327] on input "$343.00" at bounding box center [314, 322] width 170 height 17
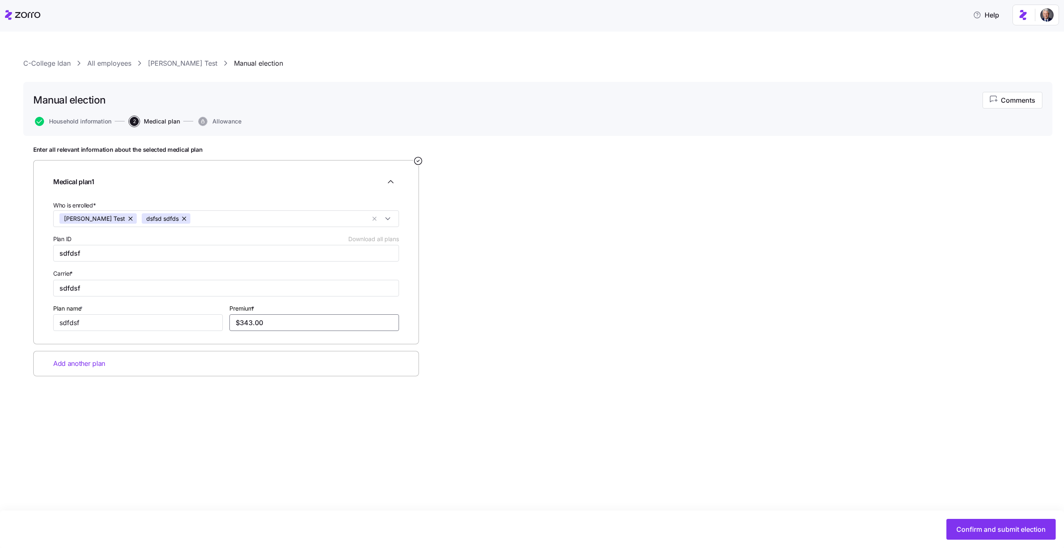
click at [379, 327] on input "$343.00" at bounding box center [314, 322] width 170 height 17
type input "$900.00"
click at [968, 531] on span "Confirm and submit election" at bounding box center [1000, 529] width 89 height 10
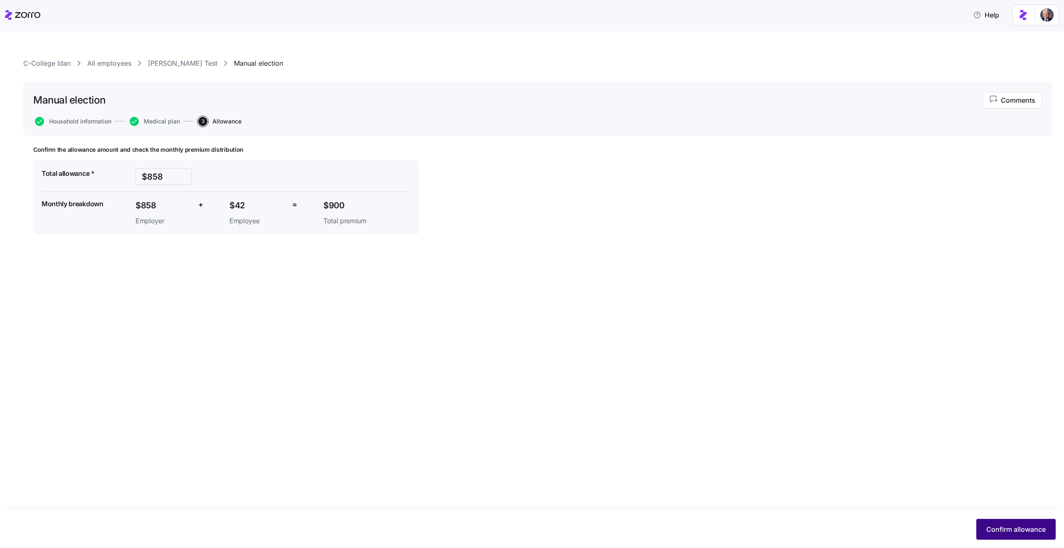
click at [1030, 526] on span "Confirm allowance" at bounding box center [1015, 529] width 59 height 10
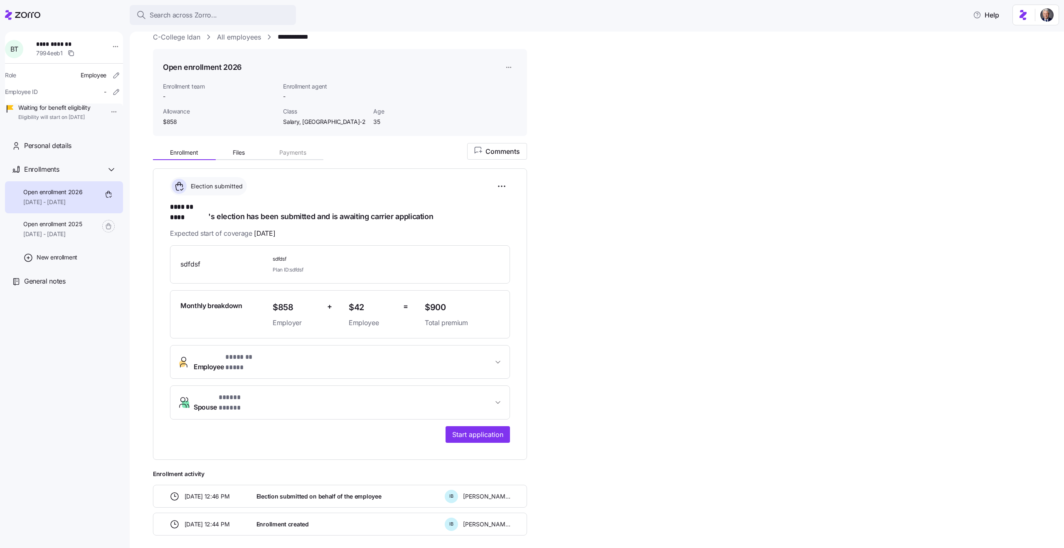
scroll to position [13, 0]
click at [293, 121] on span "Salary, WA-2" at bounding box center [325, 121] width 84 height 8
click at [317, 122] on span "Salary, WA-2" at bounding box center [325, 121] width 84 height 8
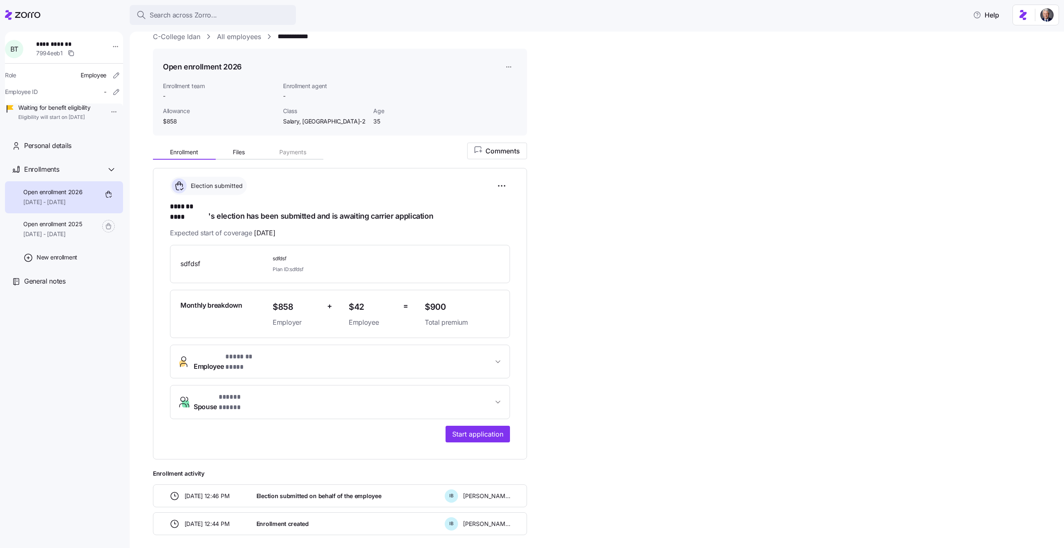
click at [299, 121] on span "Salary, WA-2" at bounding box center [325, 121] width 84 height 8
click at [174, 119] on span "$858" at bounding box center [219, 121] width 113 height 8
click at [496, 186] on html "**********" at bounding box center [532, 271] width 1064 height 543
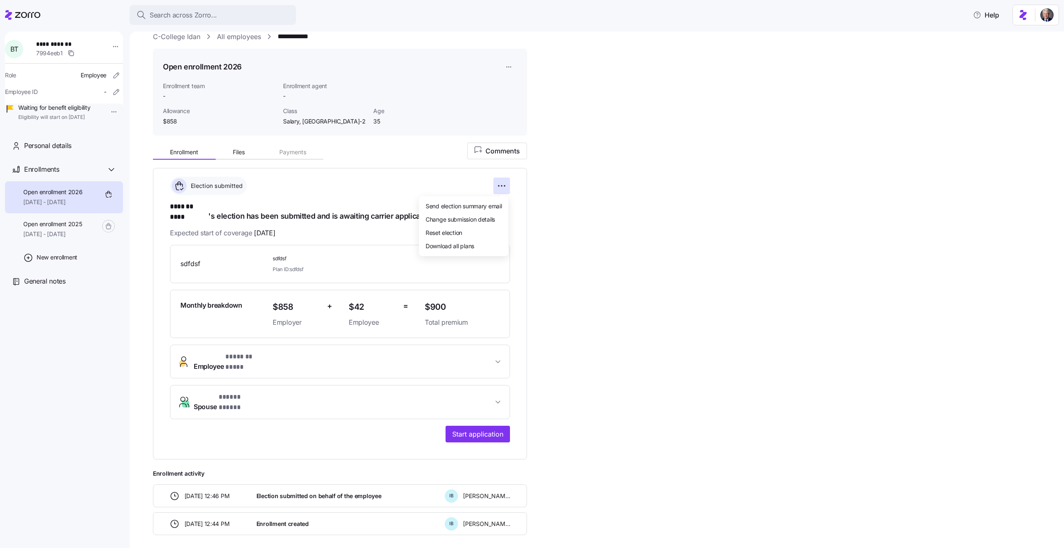
click at [264, 396] on html "**********" at bounding box center [532, 271] width 1064 height 543
click at [259, 392] on button "Spouse * ***** ***** *" at bounding box center [339, 401] width 339 height 33
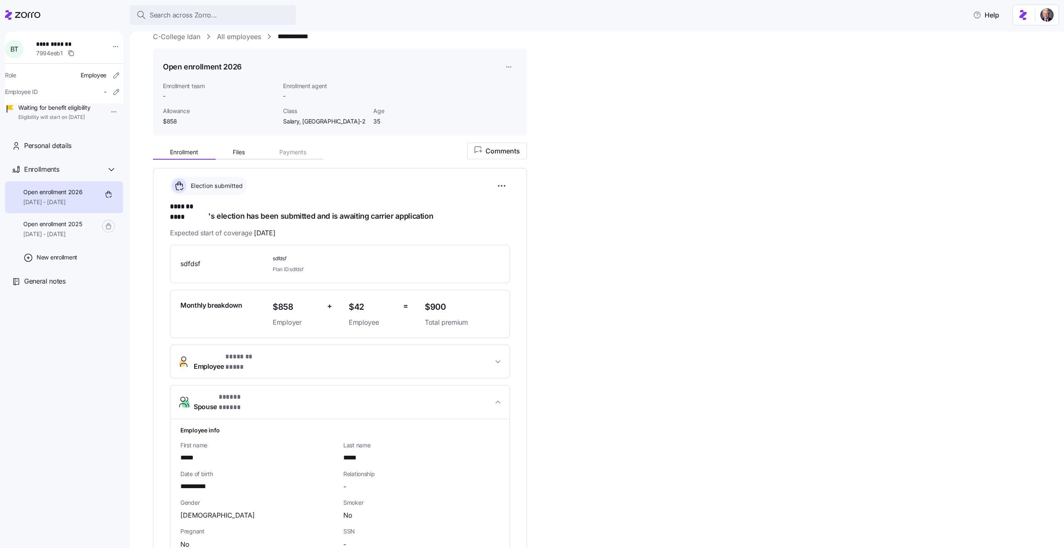
click at [259, 392] on button "Spouse * ***** ***** *" at bounding box center [339, 402] width 339 height 34
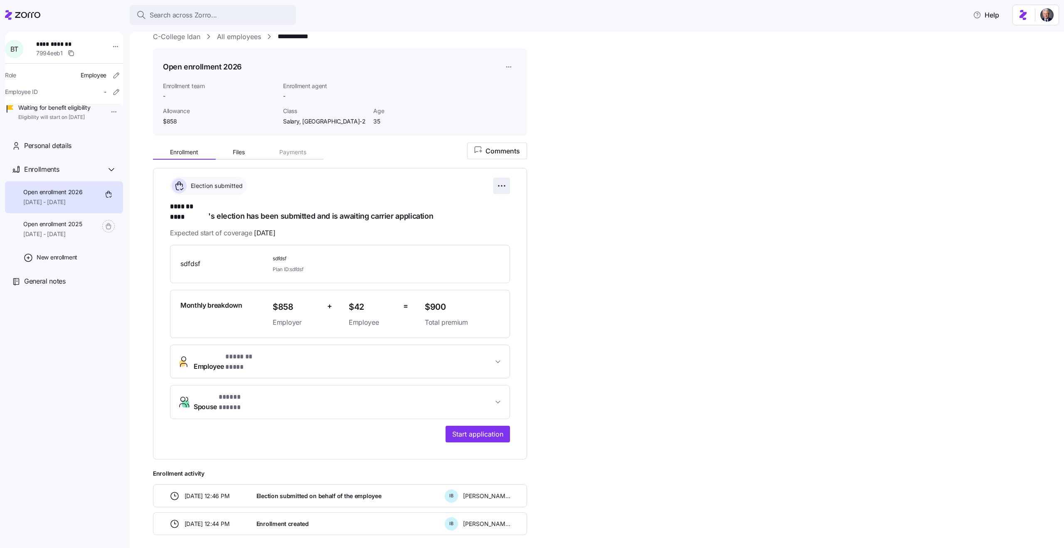
click at [500, 184] on html "**********" at bounding box center [532, 271] width 1064 height 543
click at [458, 219] on span "Change submission details" at bounding box center [459, 219] width 69 height 8
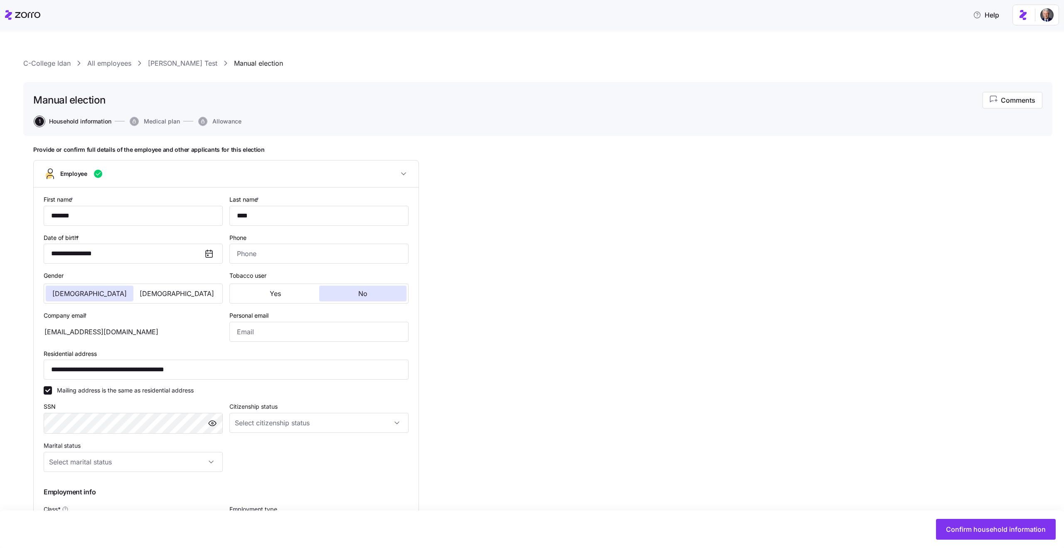
scroll to position [145, 0]
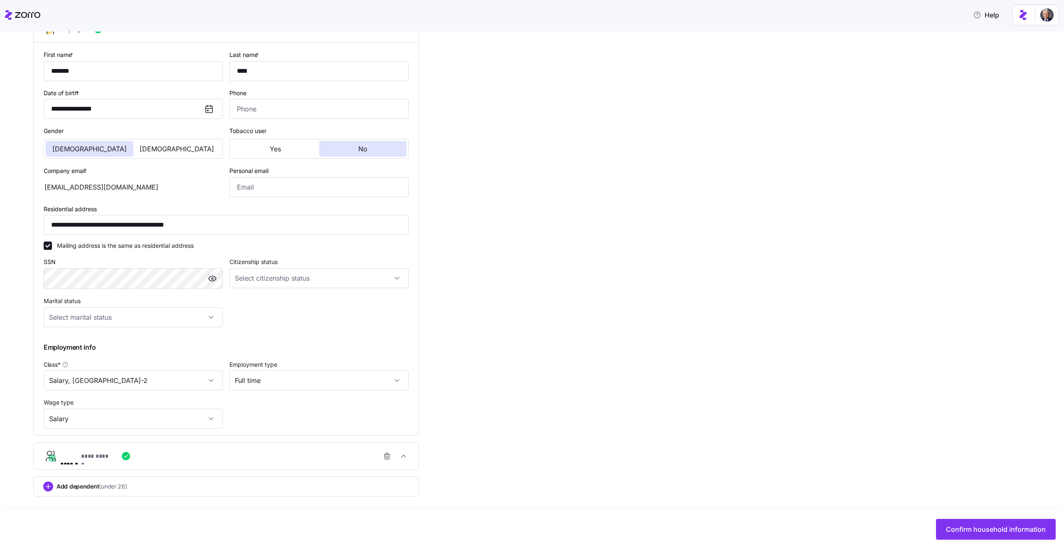
click at [149, 462] on div "**********" at bounding box center [229, 455] width 338 height 17
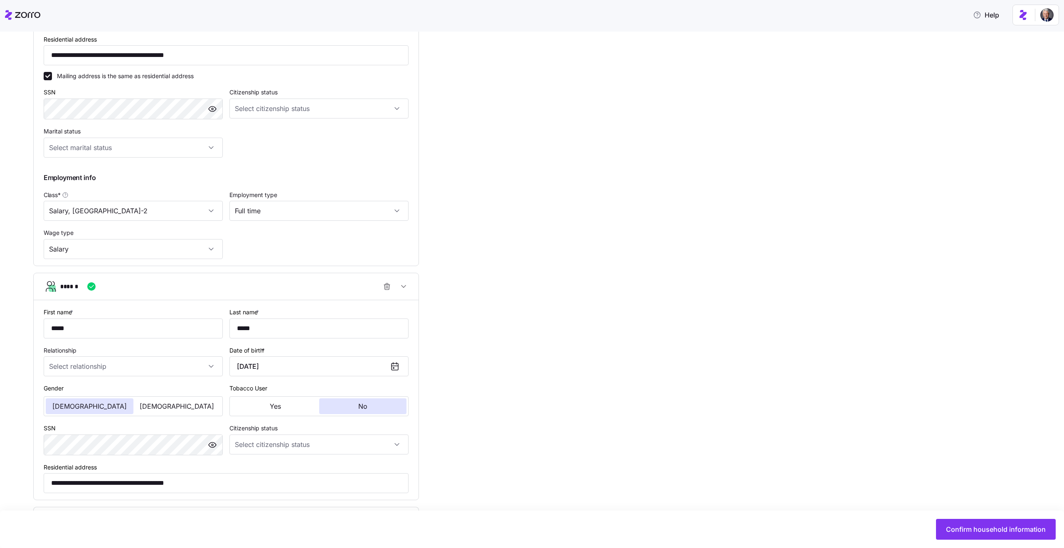
scroll to position [344, 0]
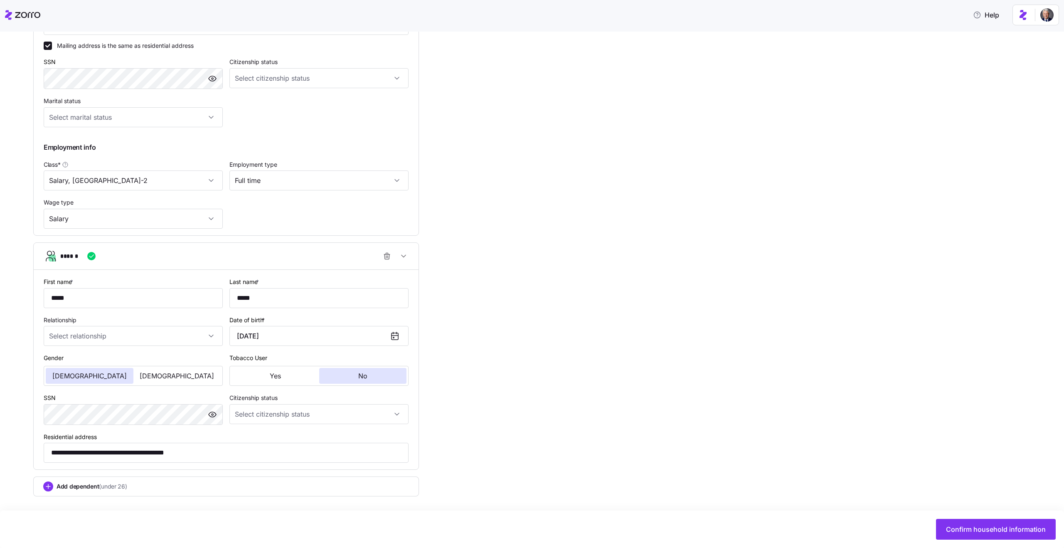
click at [136, 484] on div "Add dependent (under 26)" at bounding box center [226, 486] width 366 height 10
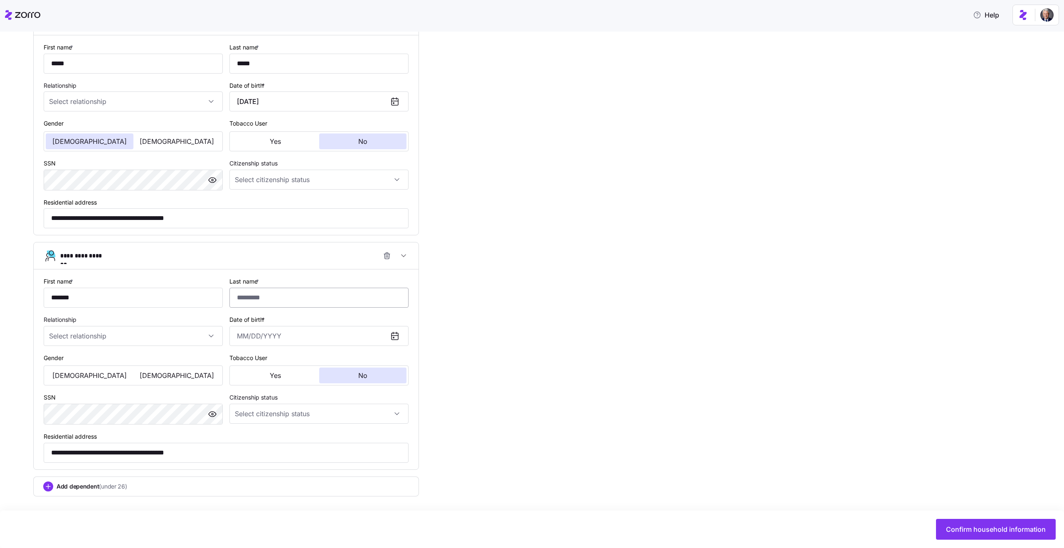
type input "*******"
click at [256, 302] on input "Last name *" at bounding box center [318, 297] width 179 height 20
type input "*****"
click at [256, 331] on input "Date of birth *" at bounding box center [318, 336] width 179 height 20
click at [260, 389] on button "2020" at bounding box center [260, 388] width 47 height 20
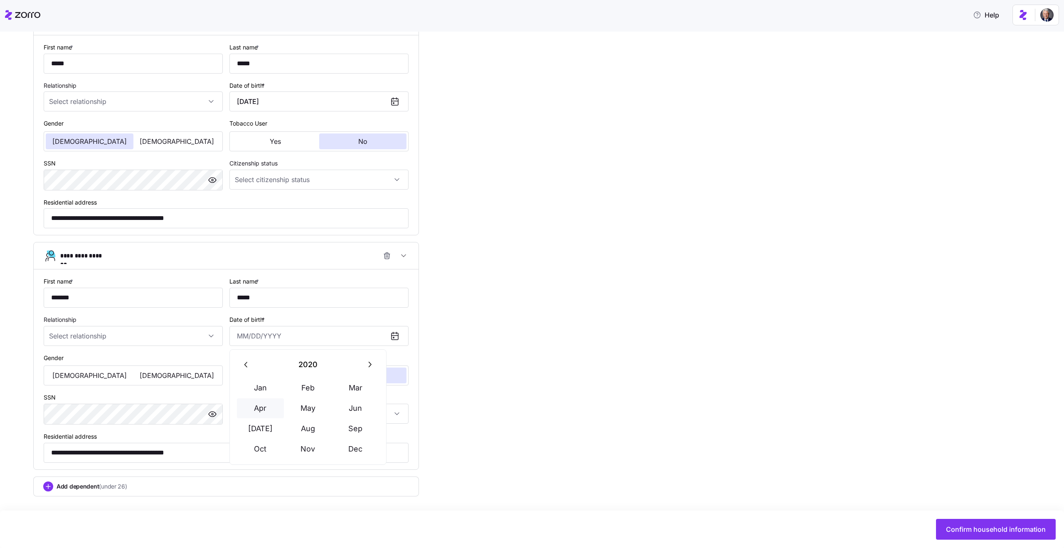
click at [281, 408] on button "Apr" at bounding box center [260, 408] width 47 height 20
click at [337, 415] on button "10" at bounding box center [328, 424] width 20 height 20
type input "April 10, 2020"
click at [388, 257] on icon "button" at bounding box center [387, 255] width 8 height 8
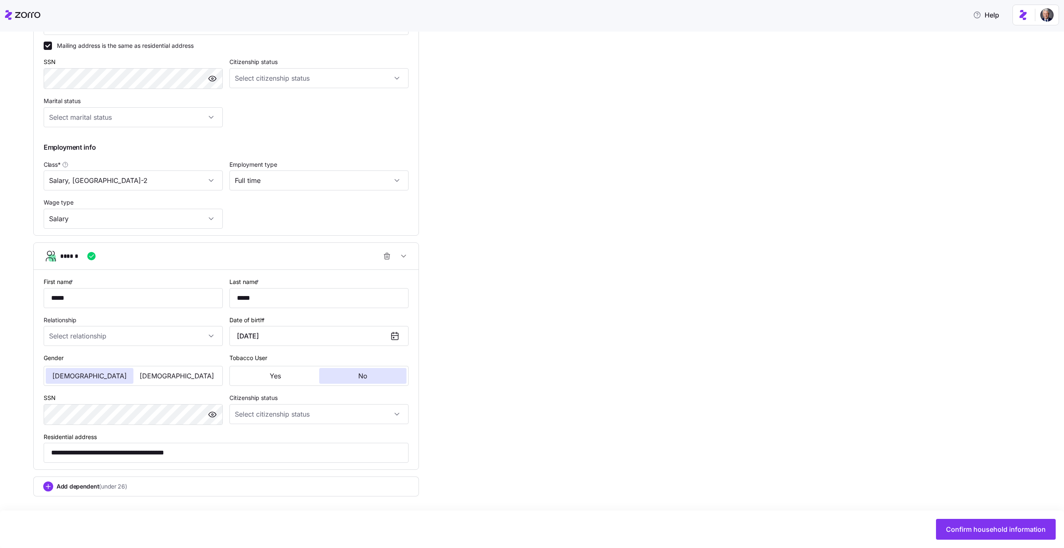
click at [79, 488] on span "Add dependent (under 26)" at bounding box center [92, 486] width 71 height 8
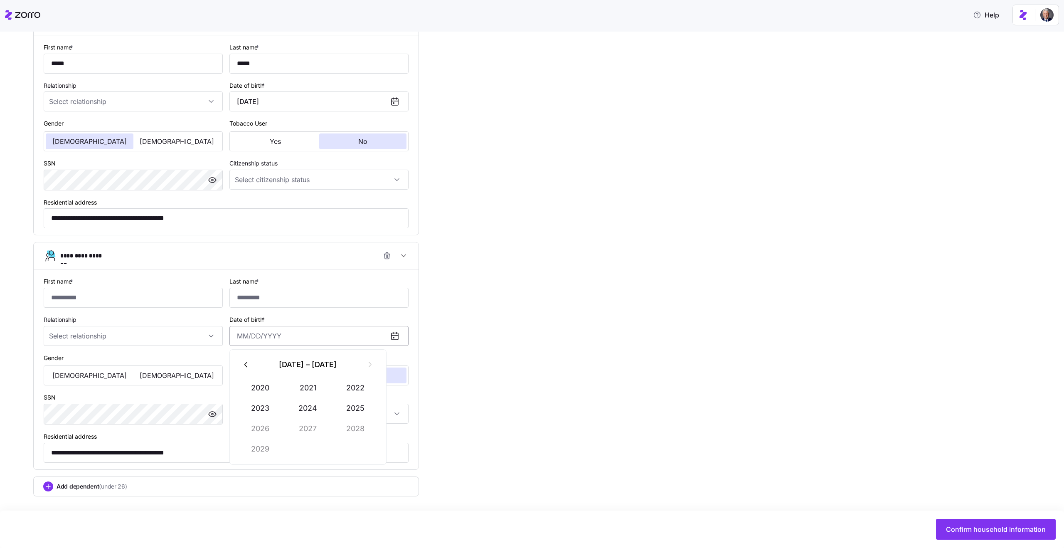
click at [283, 337] on input "Date of birth *" at bounding box center [318, 336] width 179 height 20
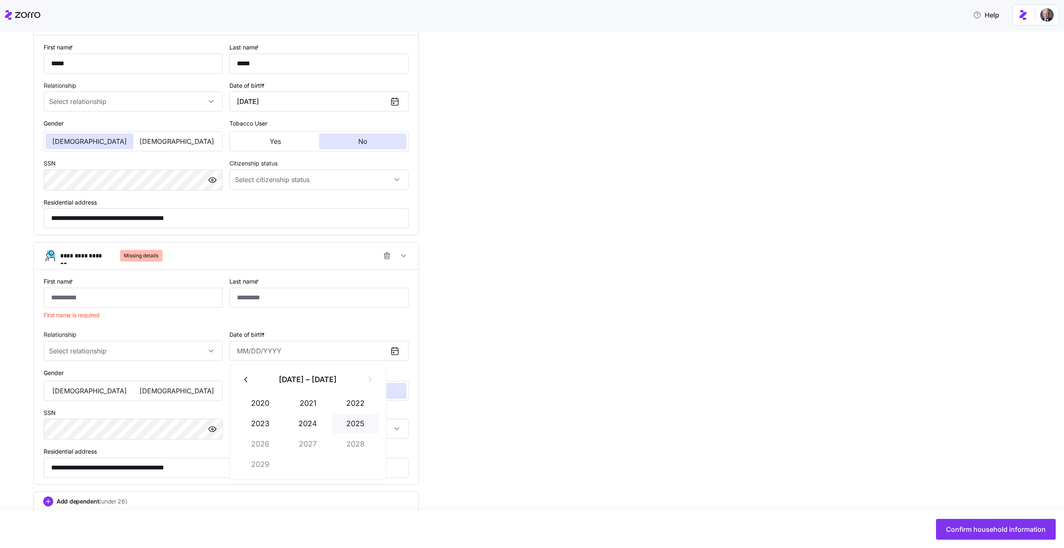
click at [347, 407] on tbody "2020 2021 2022 2023 2024 2025 2026 2027 2028 2029" at bounding box center [307, 433] width 143 height 81
click at [164, 292] on input "First name *" at bounding box center [133, 297] width 179 height 20
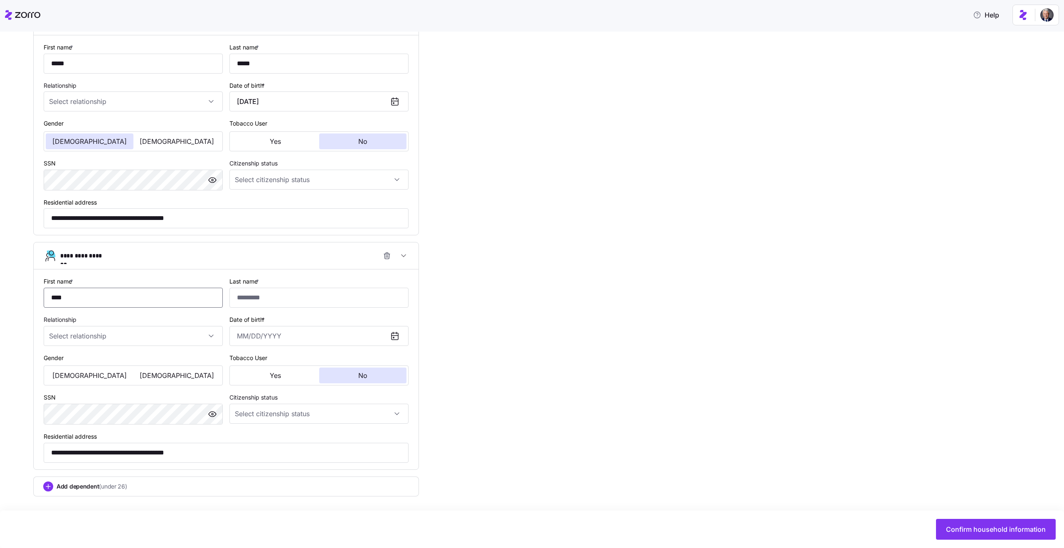
type input "****"
click at [287, 310] on div "Last name *" at bounding box center [319, 292] width 186 height 38
click at [277, 307] on input "Last name *" at bounding box center [318, 297] width 179 height 20
type input "******"
click at [128, 305] on input "****" at bounding box center [133, 297] width 179 height 20
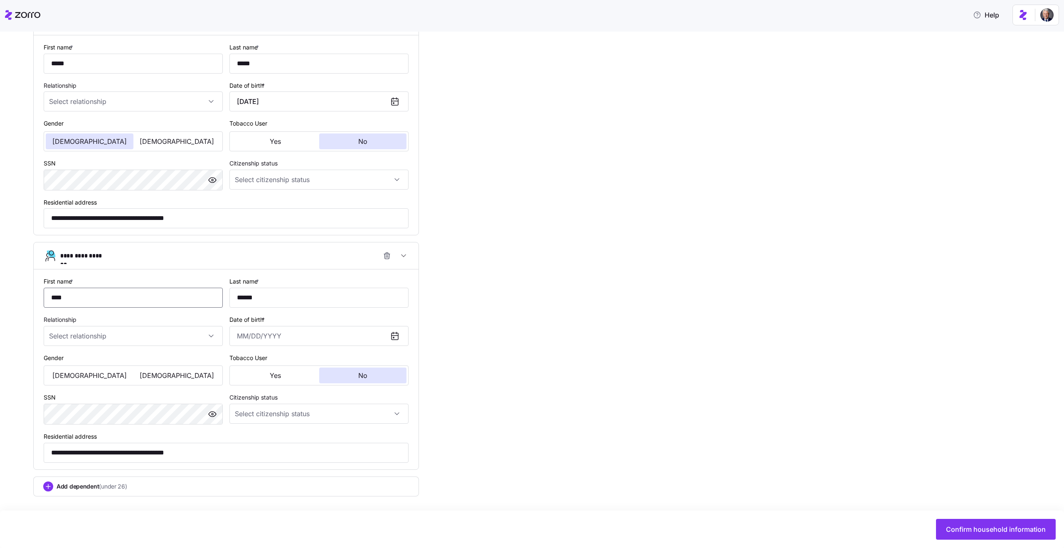
click at [128, 305] on input "****" at bounding box center [133, 297] width 179 height 20
type input "*****"
click at [555, 367] on div "**********" at bounding box center [537, 52] width 1009 height 971
click at [978, 524] on span "Confirm household information" at bounding box center [996, 529] width 100 height 10
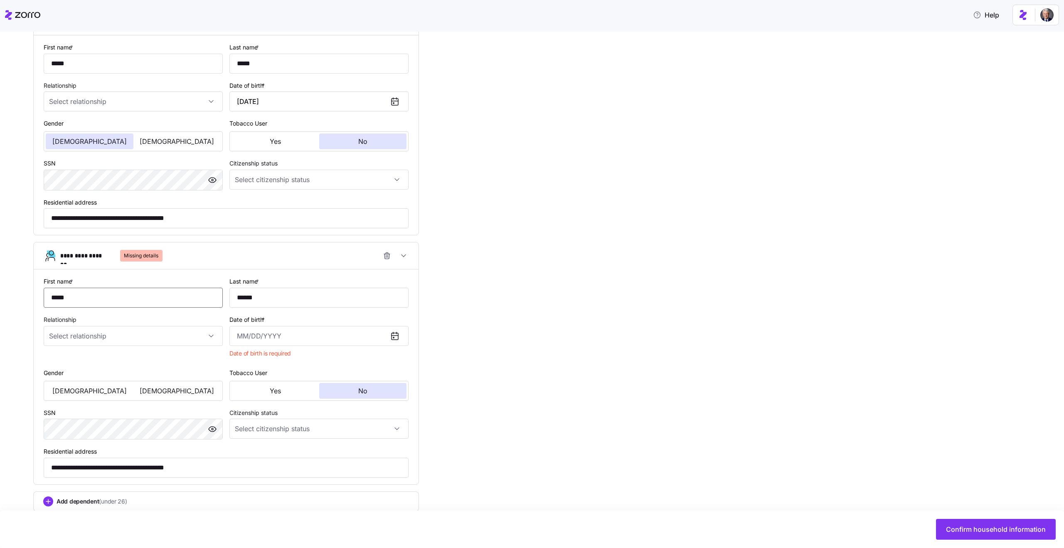
click at [87, 293] on input "*****" at bounding box center [133, 297] width 179 height 20
click at [281, 328] on input "Date of birth *" at bounding box center [318, 336] width 179 height 20
click at [268, 395] on button "2020" at bounding box center [260, 388] width 47 height 20
click at [268, 395] on button "Jan" at bounding box center [260, 388] width 47 height 20
click at [289, 422] on button "8" at bounding box center [288, 424] width 20 height 20
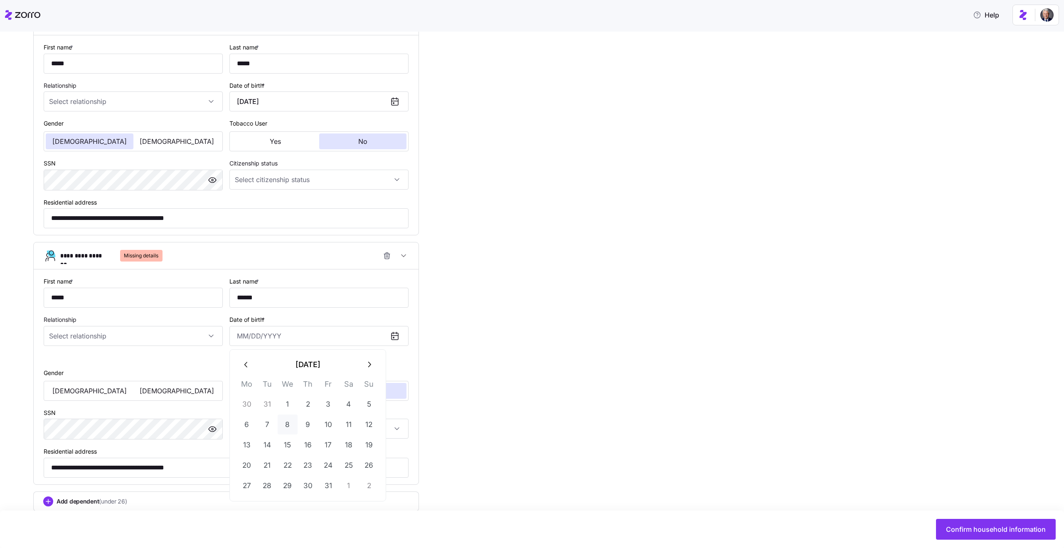
type input "January 8, 2020"
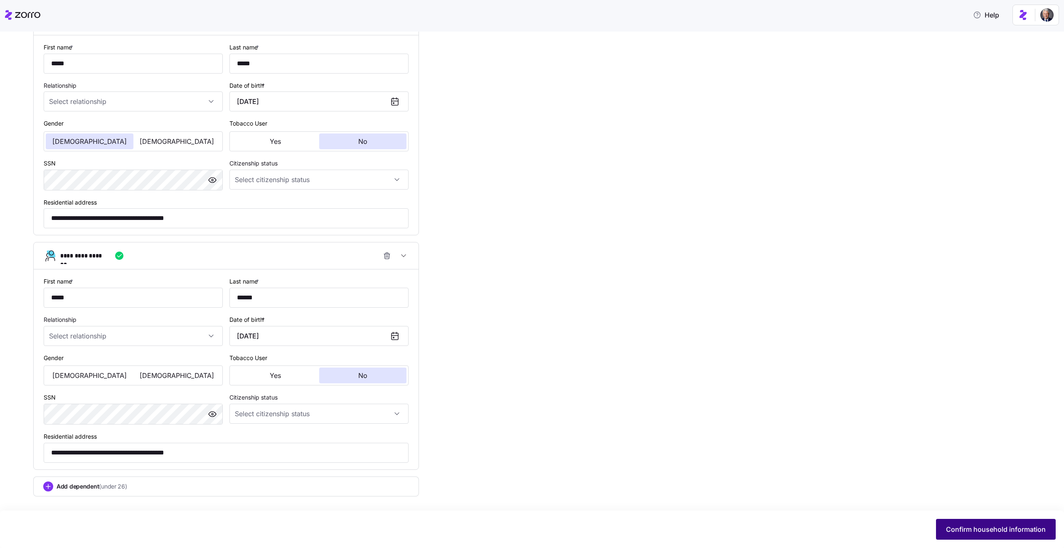
click at [979, 526] on span "Confirm household information" at bounding box center [996, 529] width 100 height 10
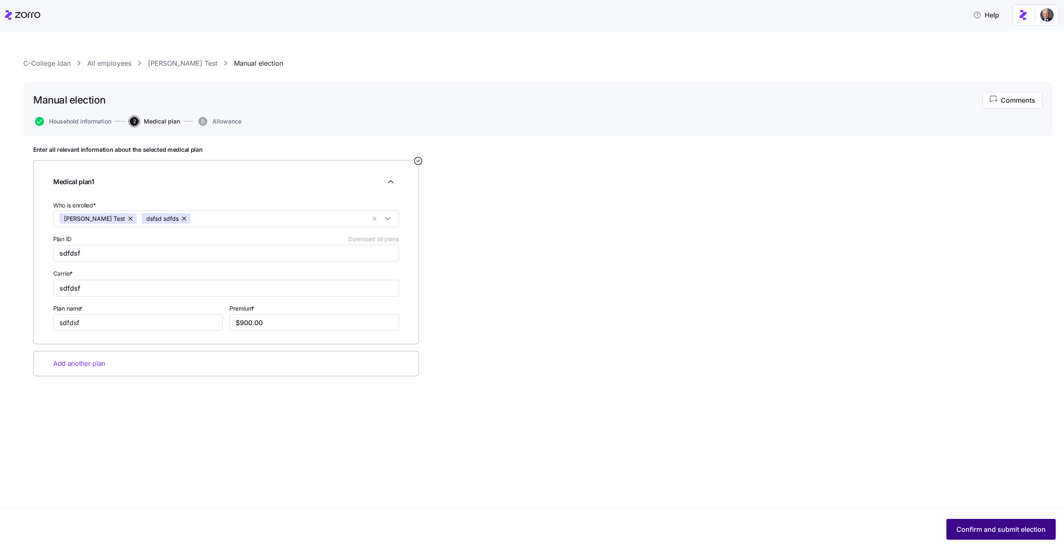
click at [966, 533] on span "Confirm and submit election" at bounding box center [1000, 529] width 89 height 10
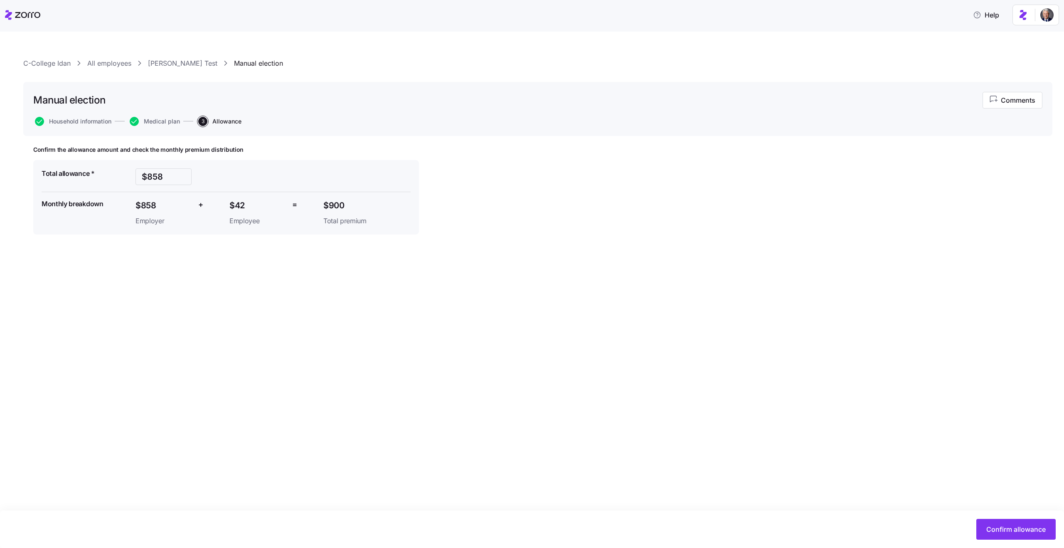
click at [1009, 539] on div "Confirm allowance" at bounding box center [532, 528] width 1064 height 37
click at [1007, 533] on span "Confirm allowance" at bounding box center [1015, 529] width 59 height 10
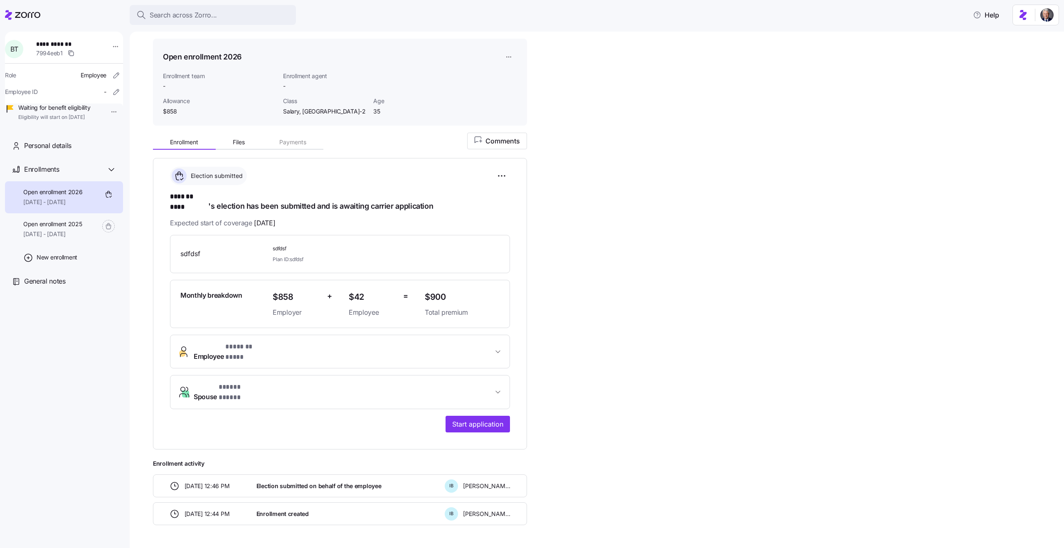
scroll to position [24, 0]
click at [276, 334] on button "Employee * ******* **** *" at bounding box center [339, 350] width 339 height 33
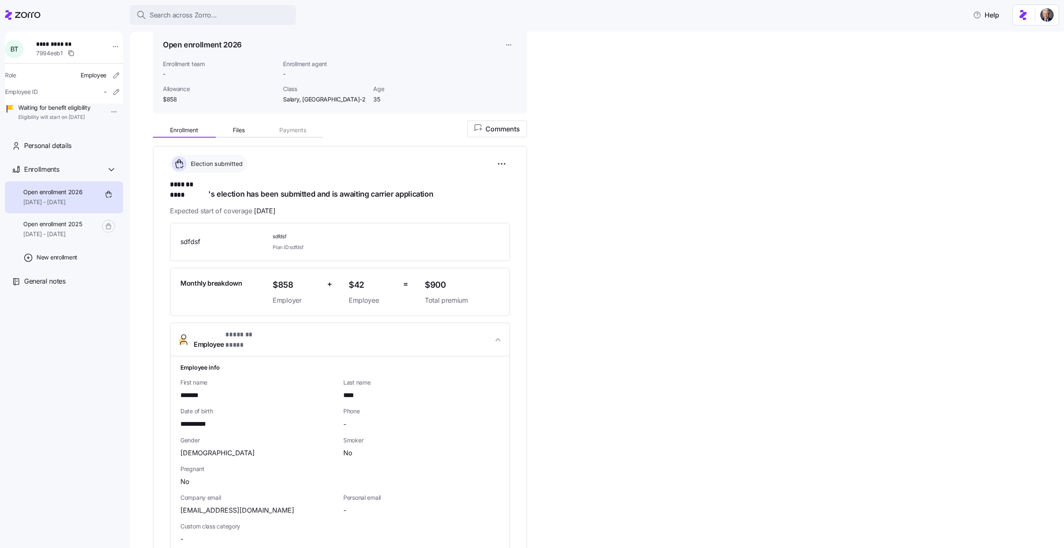
scroll to position [34, 0]
click at [332, 331] on span "Employee * ******* **** *" at bounding box center [343, 341] width 299 height 20
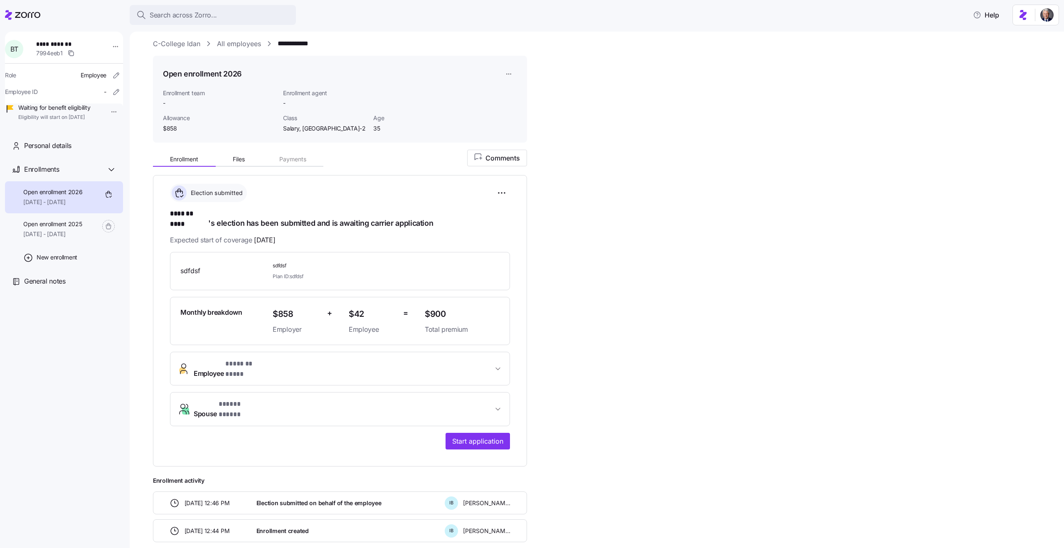
scroll to position [28, 0]
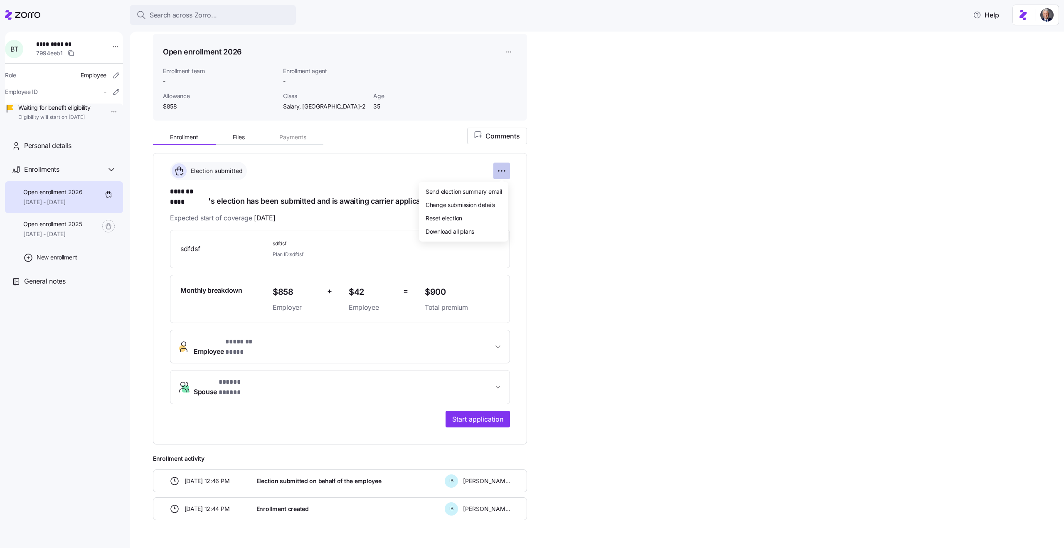
click at [495, 170] on html "**********" at bounding box center [532, 271] width 1064 height 543
click at [472, 201] on span "Change submission details" at bounding box center [459, 204] width 69 height 8
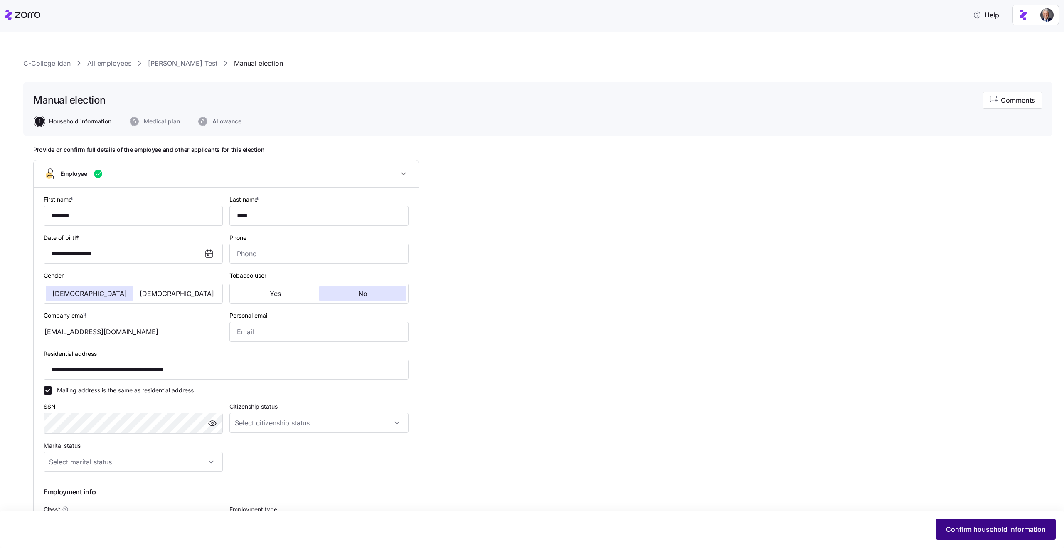
click at [961, 528] on span "Confirm household information" at bounding box center [996, 529] width 100 height 10
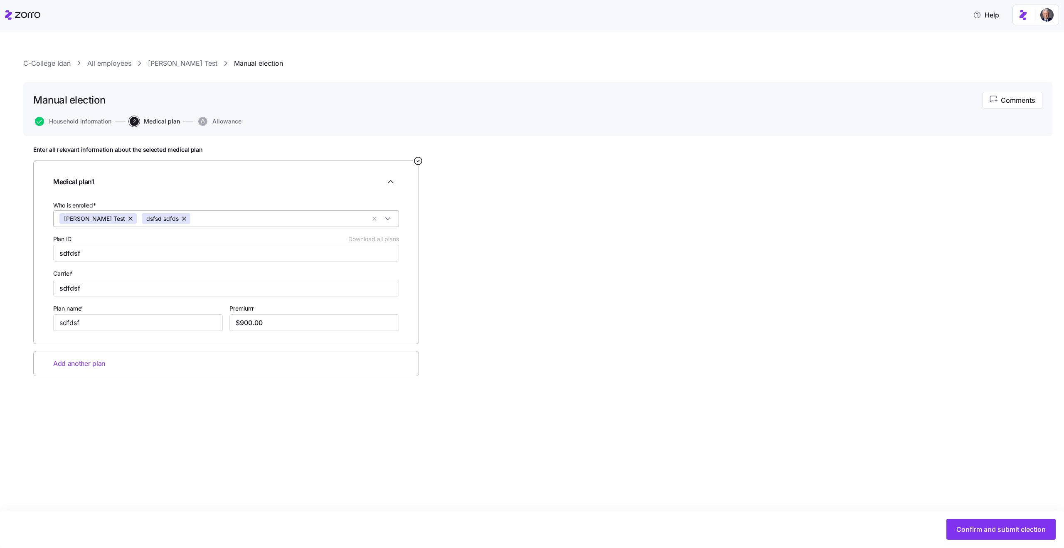
click at [194, 219] on input "Who is enrolled*" at bounding box center [279, 218] width 171 height 11
click at [147, 270] on div "weter werrwe" at bounding box center [225, 270] width 333 height 10
click at [573, 309] on div "Enter all relevant information about the selected medical plan Medical plan 1 W…" at bounding box center [537, 282] width 1009 height 272
click at [975, 533] on span "Confirm and submit election" at bounding box center [1000, 529] width 89 height 10
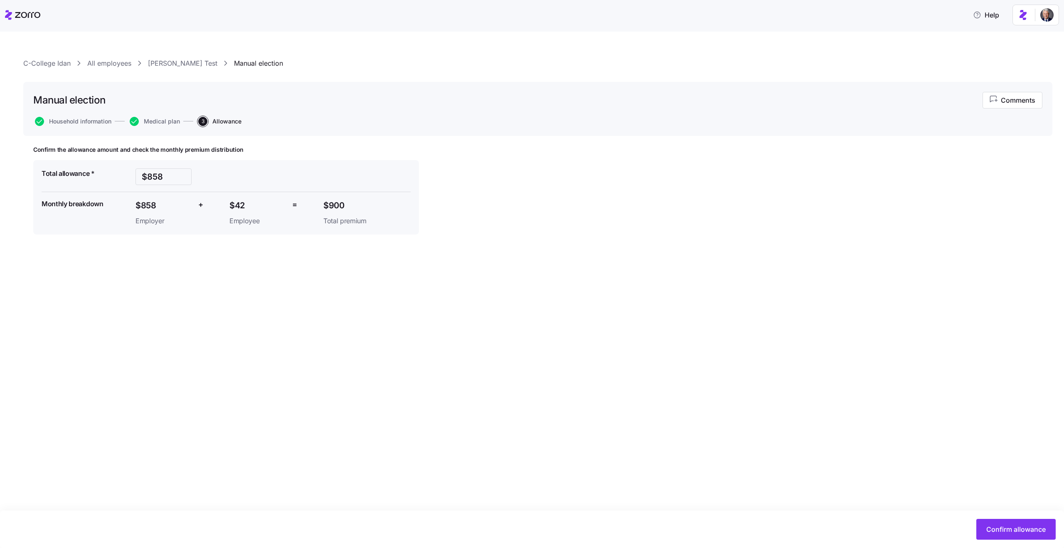
type input "$1240"
click at [175, 120] on span "Medical plan" at bounding box center [162, 121] width 36 height 6
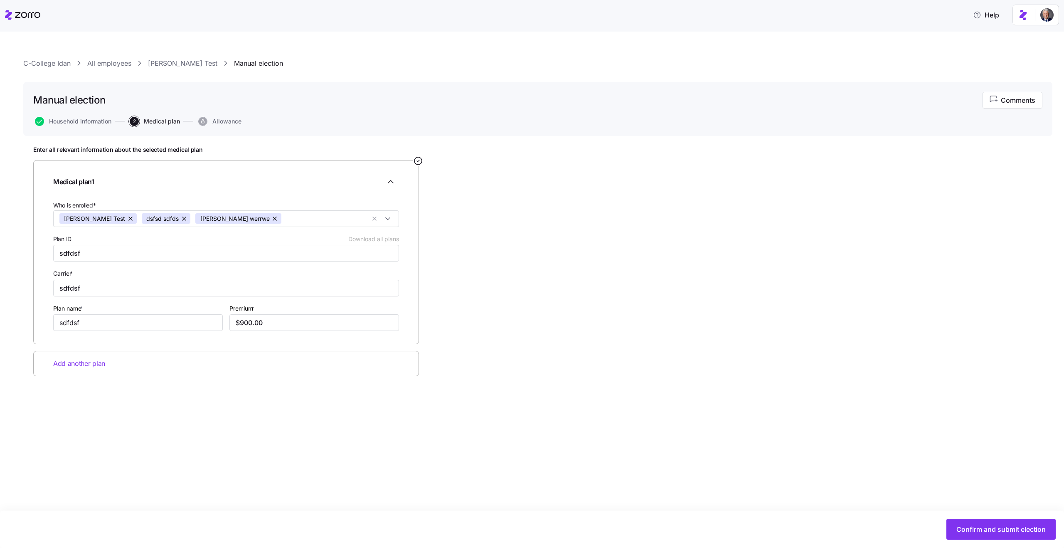
click at [167, 59] on link "Bradley Test" at bounding box center [182, 63] width 69 height 10
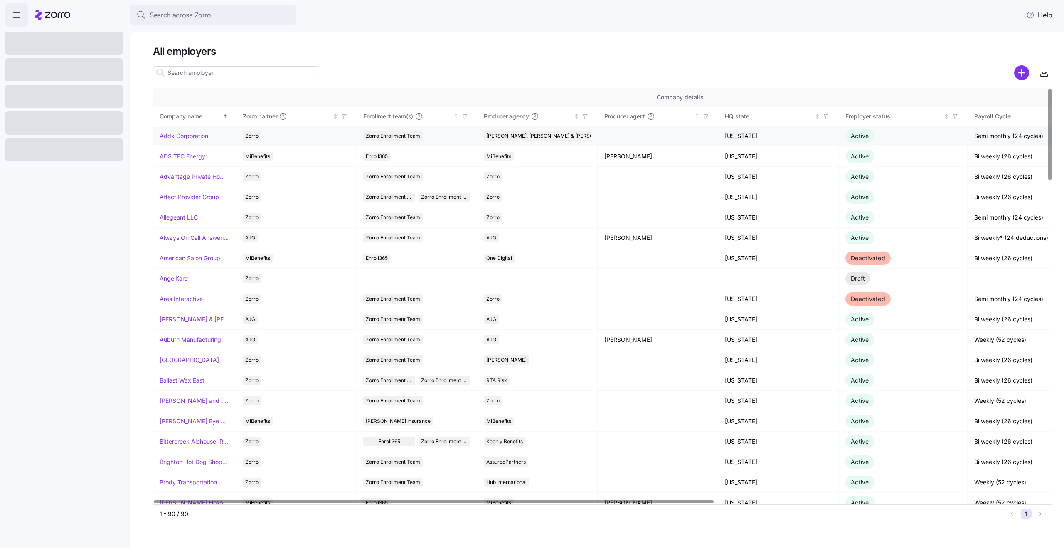
click at [176, 137] on link "Addx Corporation" at bounding box center [184, 136] width 49 height 8
